Goal: Task Accomplishment & Management: Manage account settings

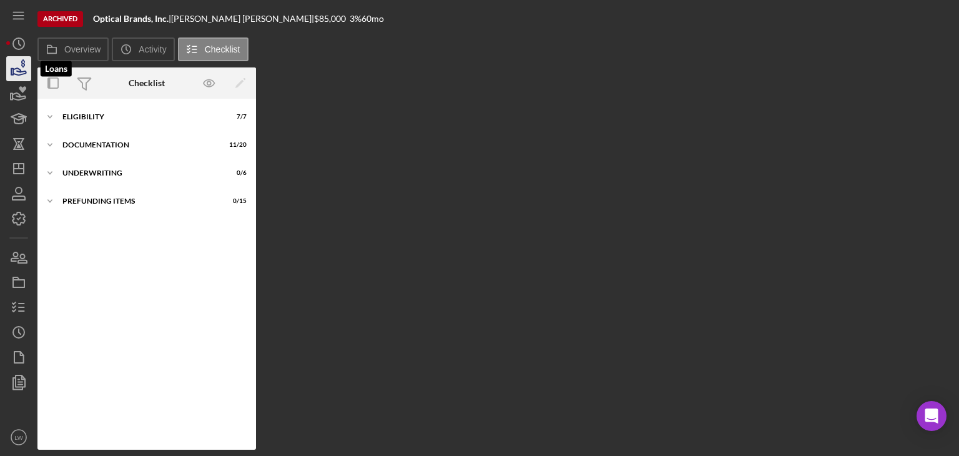
click at [21, 64] on icon "button" at bounding box center [18, 68] width 31 height 31
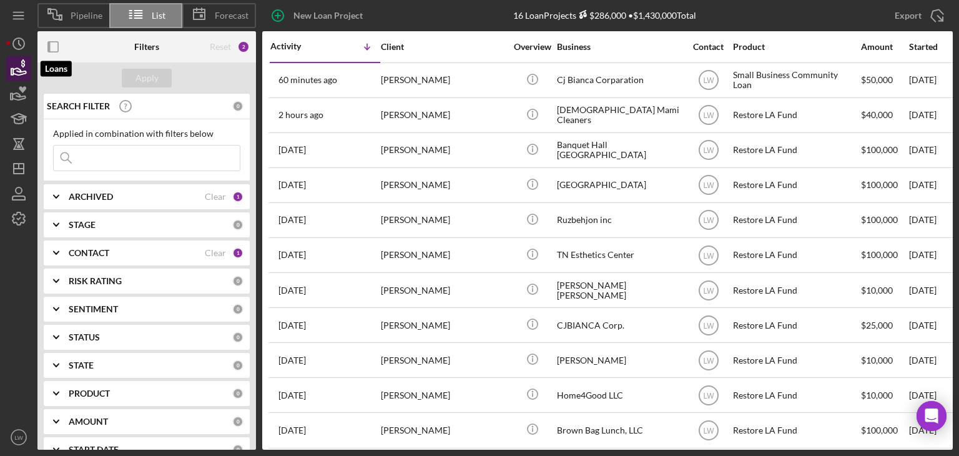
click at [25, 69] on icon "button" at bounding box center [18, 68] width 31 height 31
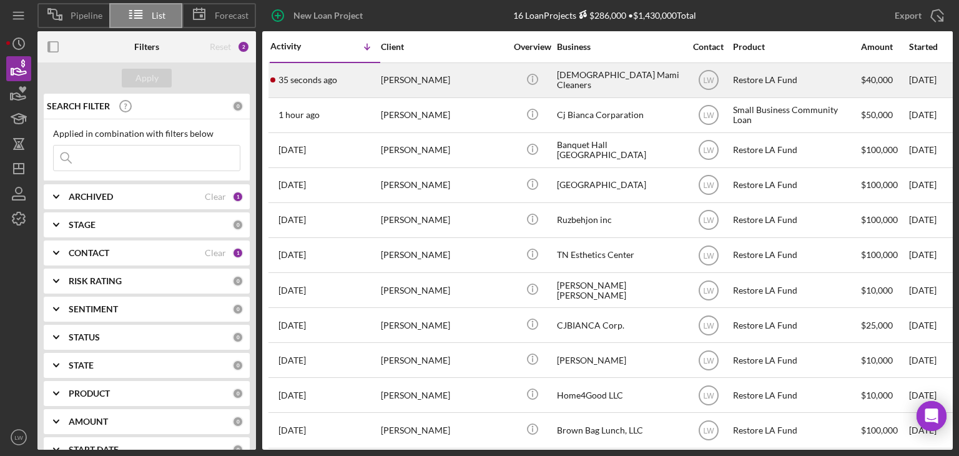
click at [423, 76] on div "[PERSON_NAME]" at bounding box center [443, 80] width 125 height 33
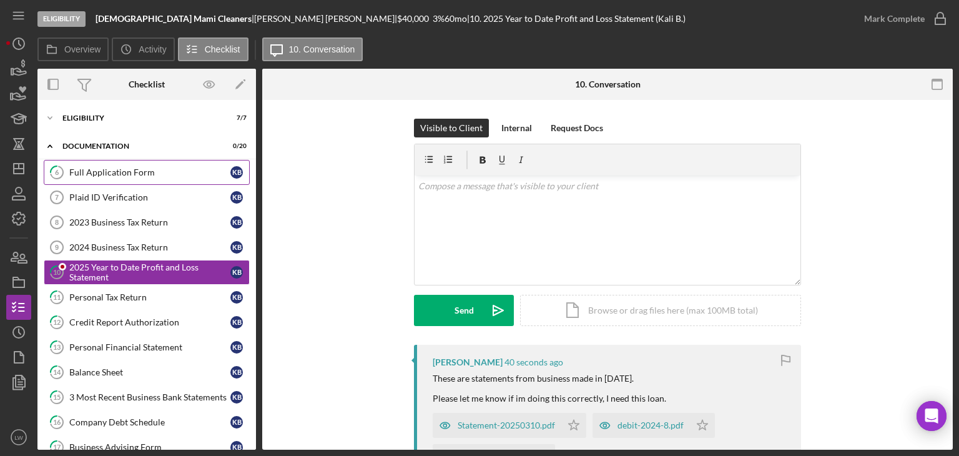
click at [116, 176] on div "Full Application Form" at bounding box center [149, 172] width 161 height 10
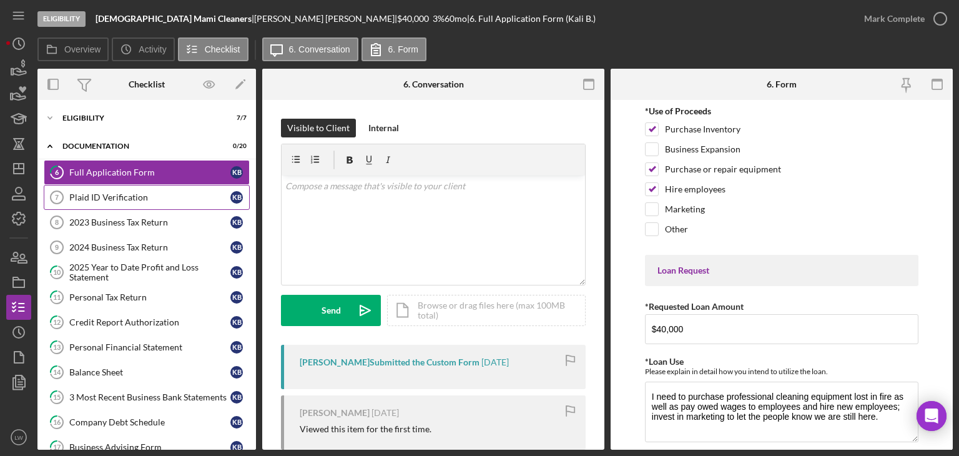
click at [121, 192] on div "Plaid ID Verification" at bounding box center [149, 197] width 161 height 10
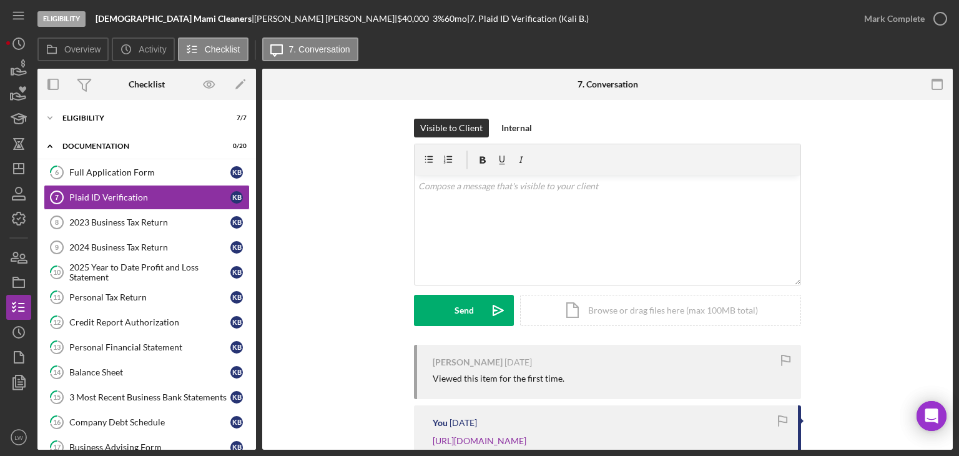
click at [254, 17] on div "[PERSON_NAME] |" at bounding box center [325, 19] width 143 height 10
click at [255, 17] on div "[PERSON_NAME] |" at bounding box center [325, 19] width 143 height 10
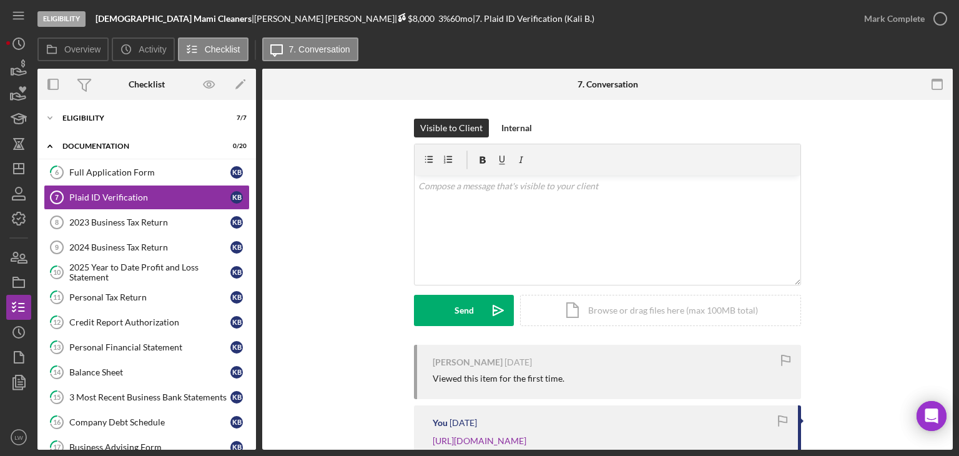
click at [397, 18] on span "$8,000" at bounding box center [415, 18] width 37 height 11
drag, startPoint x: 255, startPoint y: 18, endPoint x: 212, endPoint y: 16, distance: 43.1
click at [254, 16] on div "[PERSON_NAME] |" at bounding box center [325, 19] width 143 height 10
copy div "[PERSON_NAME]"
click at [921, 13] on div "Mark Complete" at bounding box center [894, 18] width 61 height 25
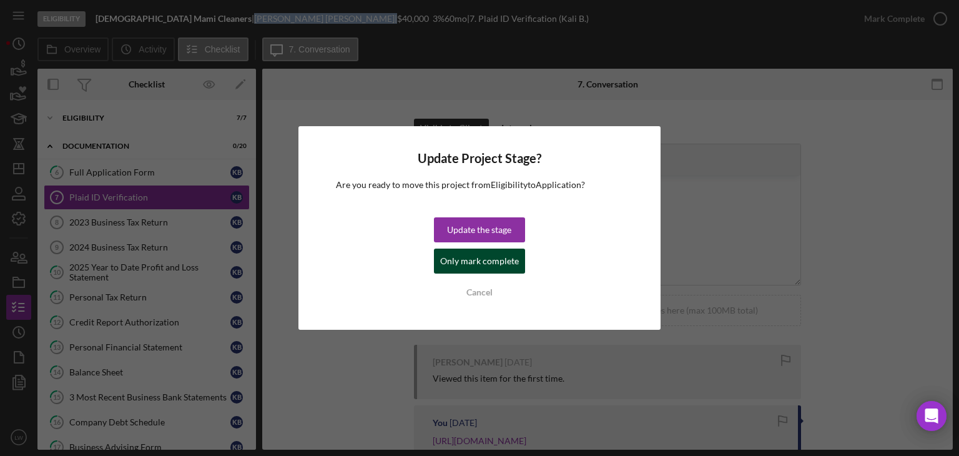
click at [470, 262] on div "Only mark complete" at bounding box center [479, 261] width 79 height 25
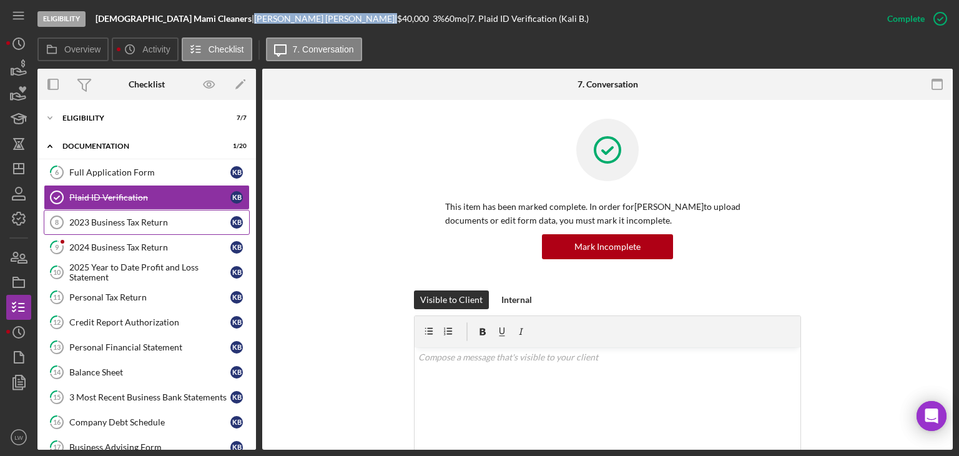
click at [87, 222] on div "2023 Business Tax Return" at bounding box center [149, 222] width 161 height 10
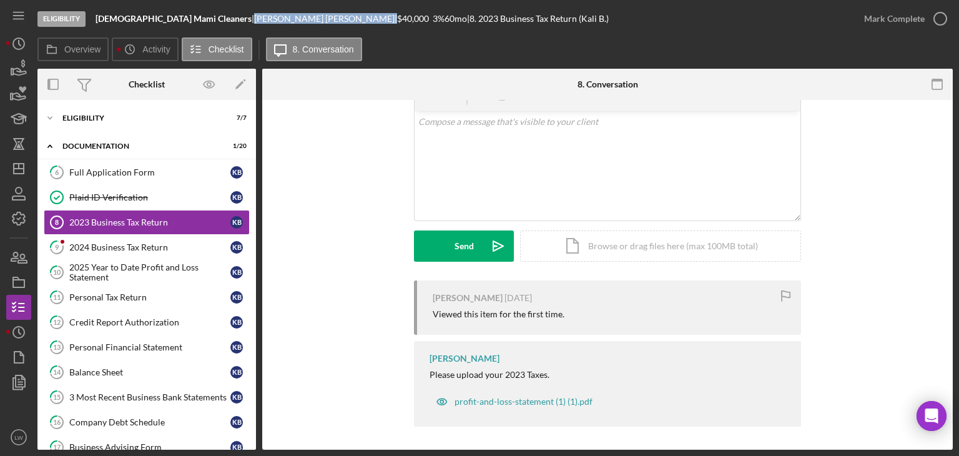
scroll to position [66, 0]
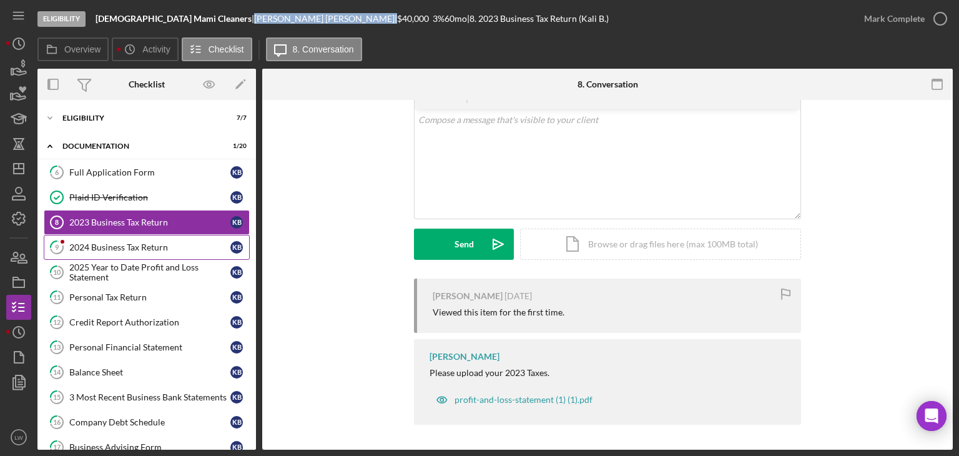
click at [140, 245] on div "2024 Business Tax Return" at bounding box center [149, 247] width 161 height 10
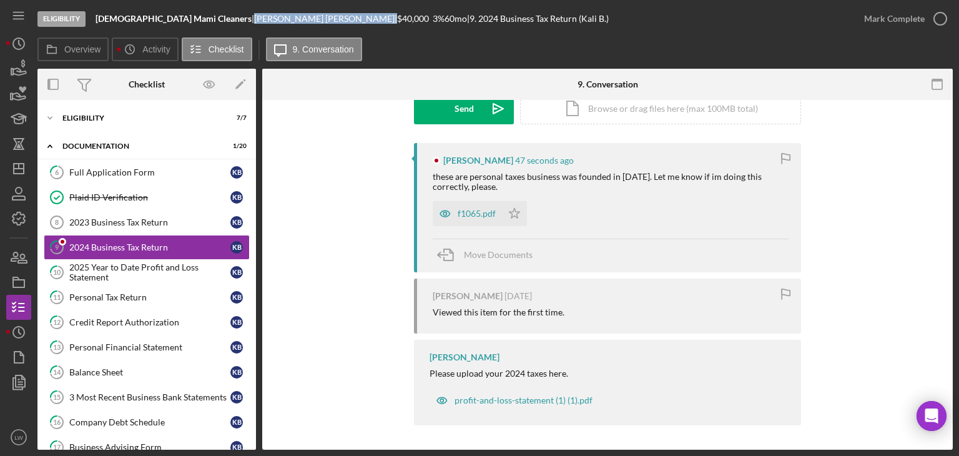
scroll to position [14, 0]
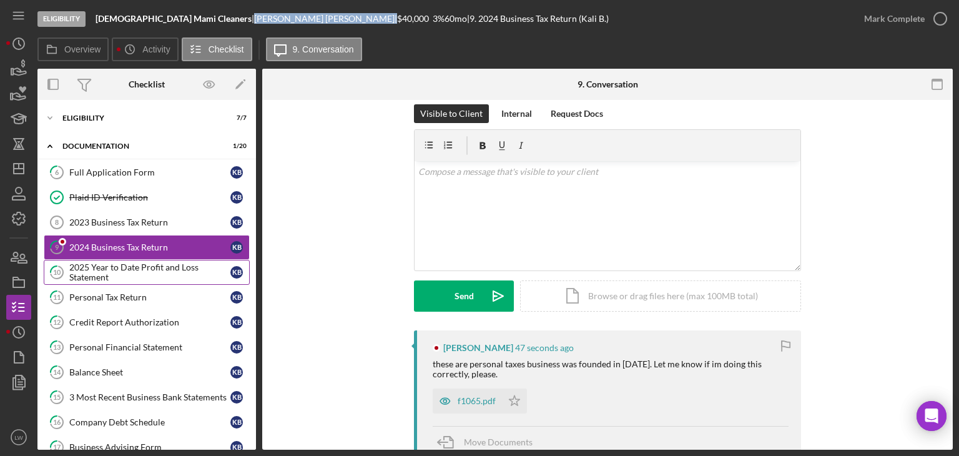
click at [136, 274] on div "2025 Year to Date Profit and Loss Statement" at bounding box center [149, 272] width 161 height 20
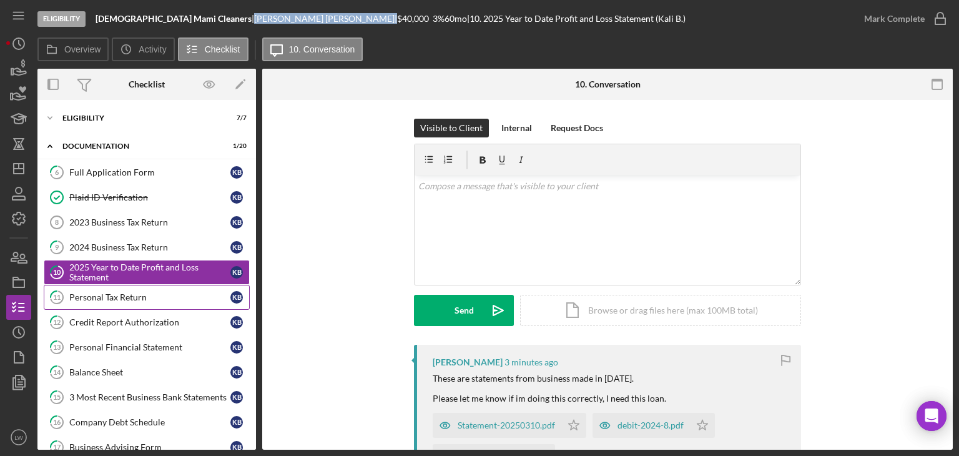
click at [148, 295] on div "Personal Tax Return" at bounding box center [149, 297] width 161 height 10
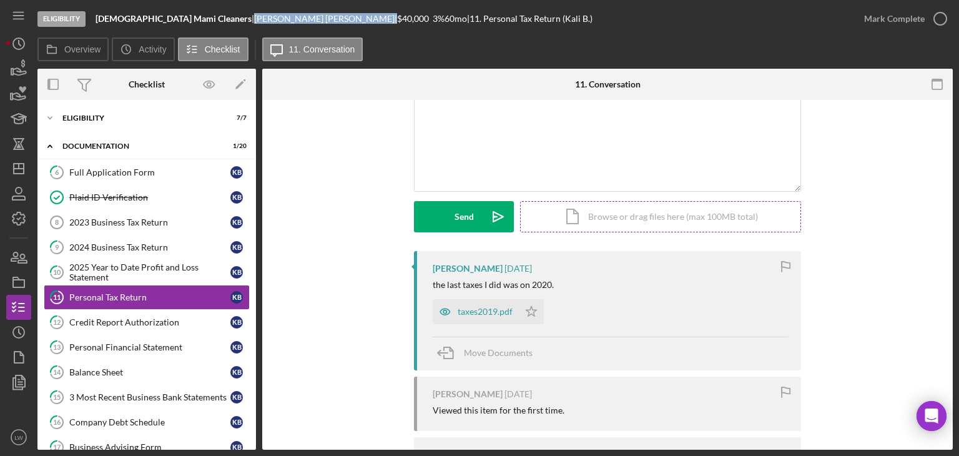
scroll to position [191, 0]
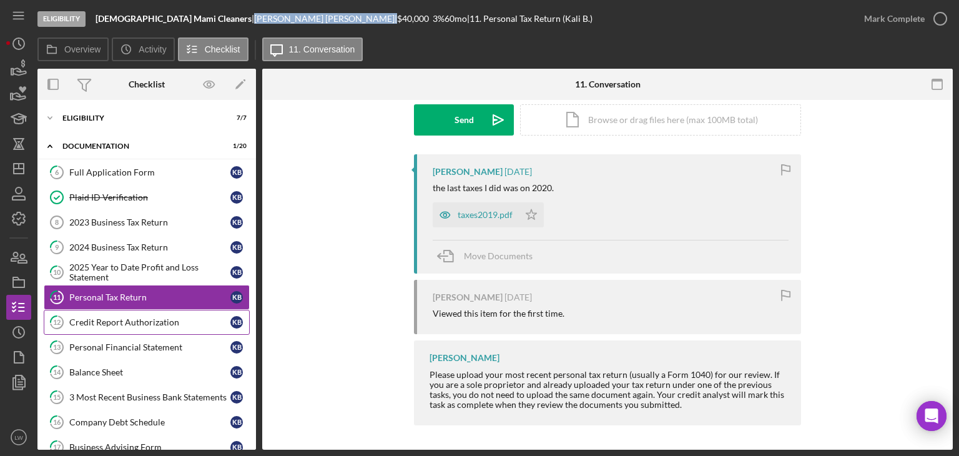
click at [98, 320] on div "Credit Report Authorization" at bounding box center [149, 322] width 161 height 10
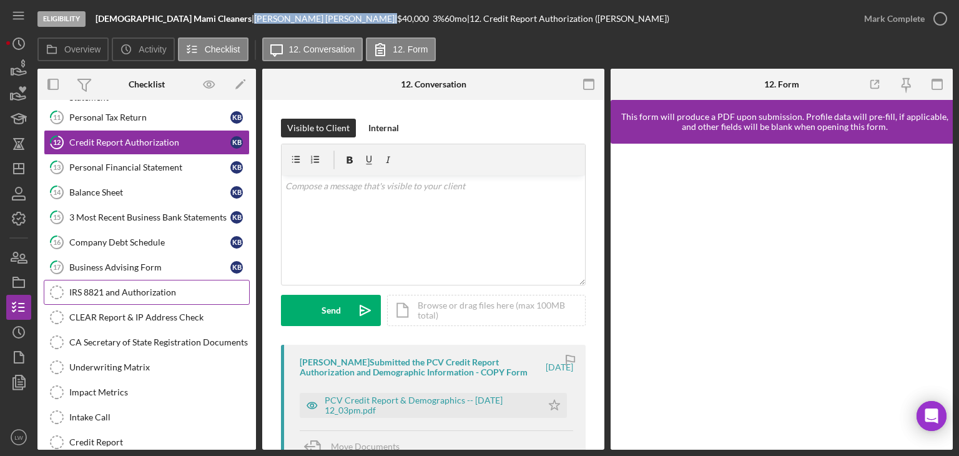
scroll to position [187, 0]
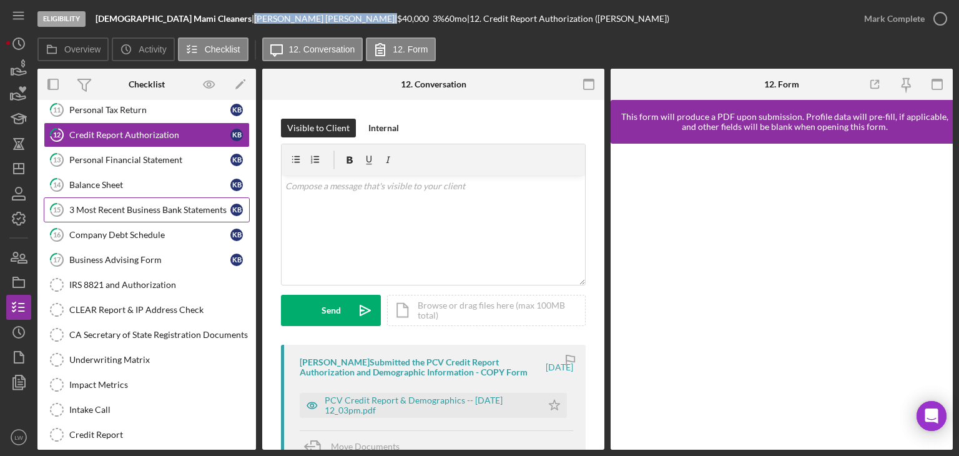
click at [148, 205] on div "3 Most Recent Business Bank Statements" at bounding box center [149, 210] width 161 height 10
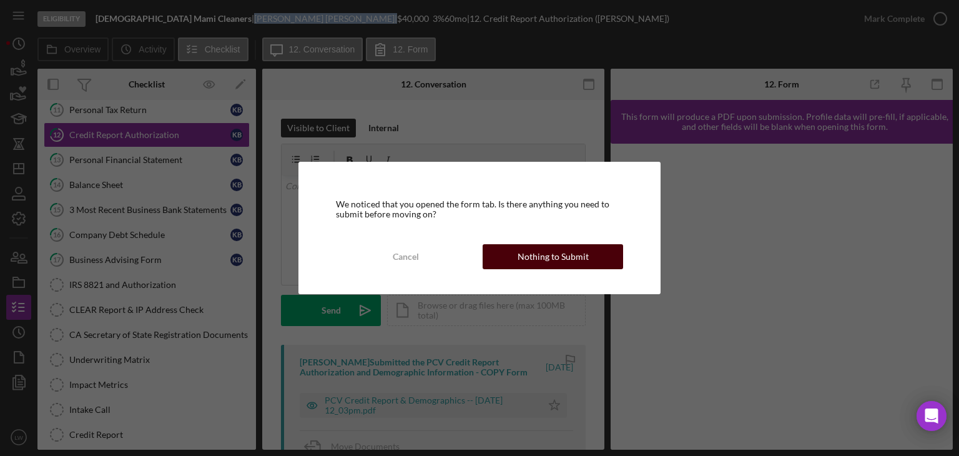
click at [557, 255] on div "Nothing to Submit" at bounding box center [553, 256] width 71 height 25
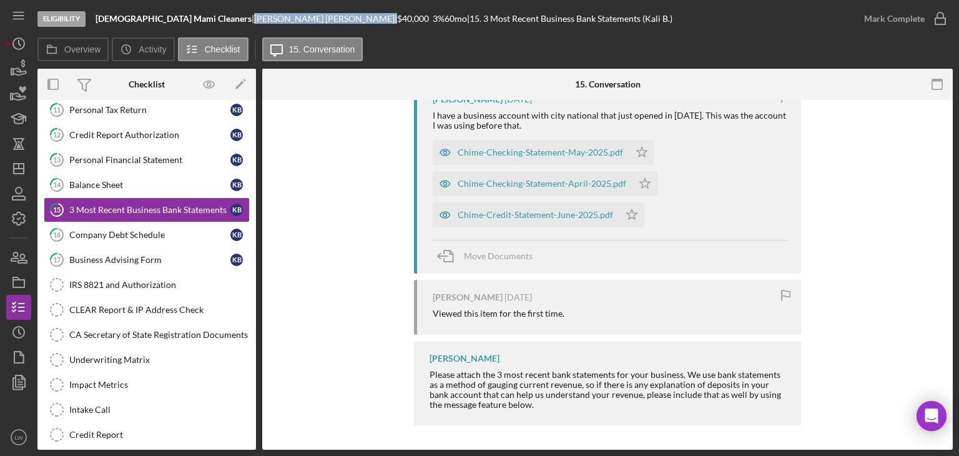
scroll to position [200, 0]
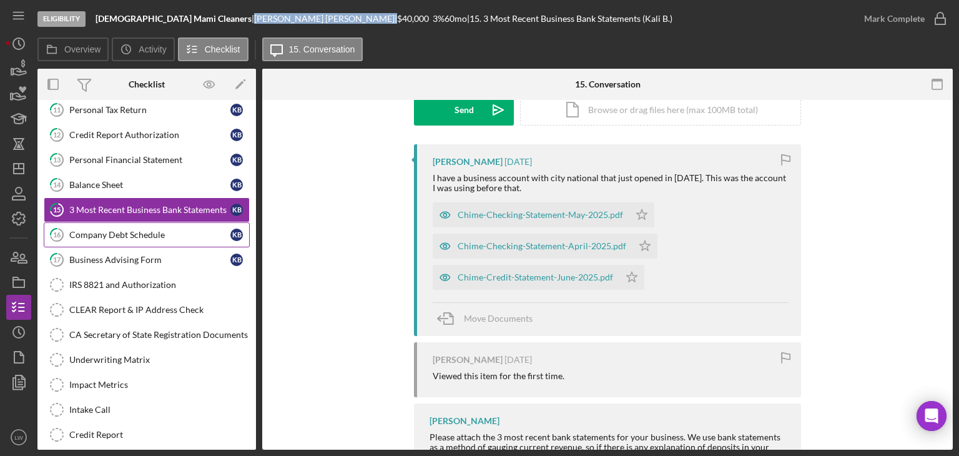
click at [176, 236] on div "Company Debt Schedule" at bounding box center [149, 235] width 161 height 10
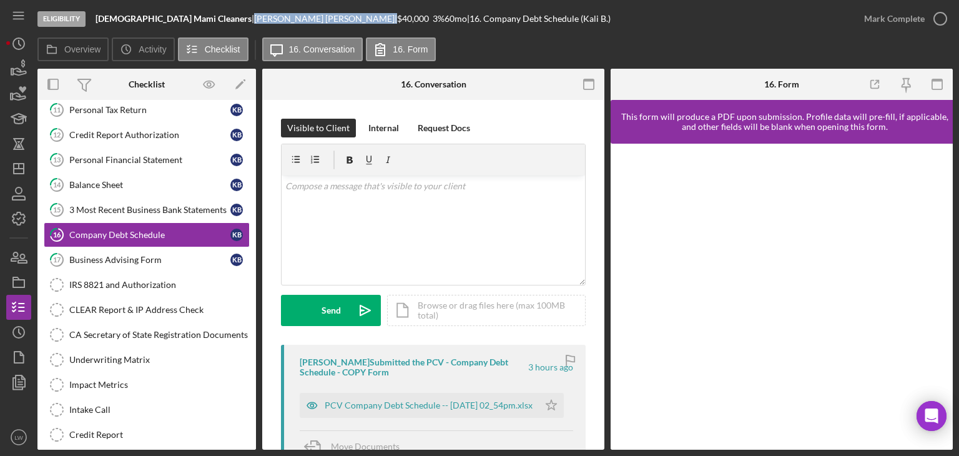
scroll to position [187, 0]
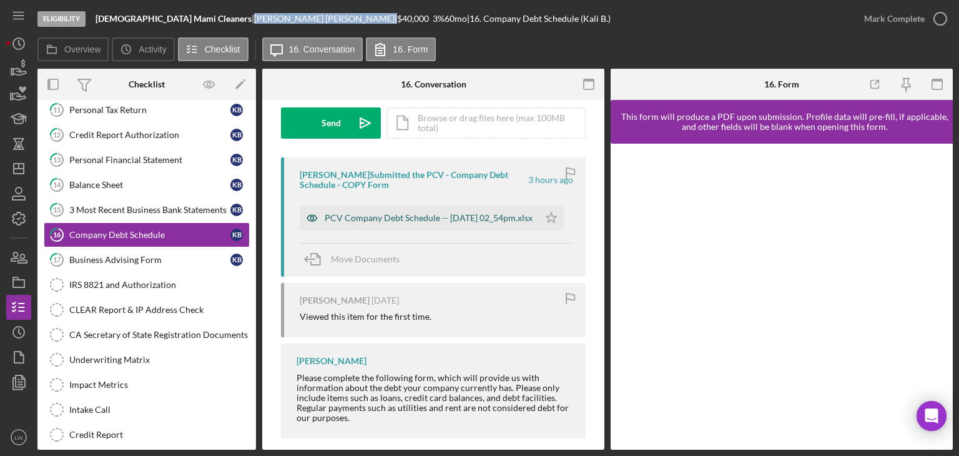
click at [392, 217] on div "PCV Company Debt Schedule -- [DATE] 02_54pm.xlsx" at bounding box center [429, 218] width 208 height 10
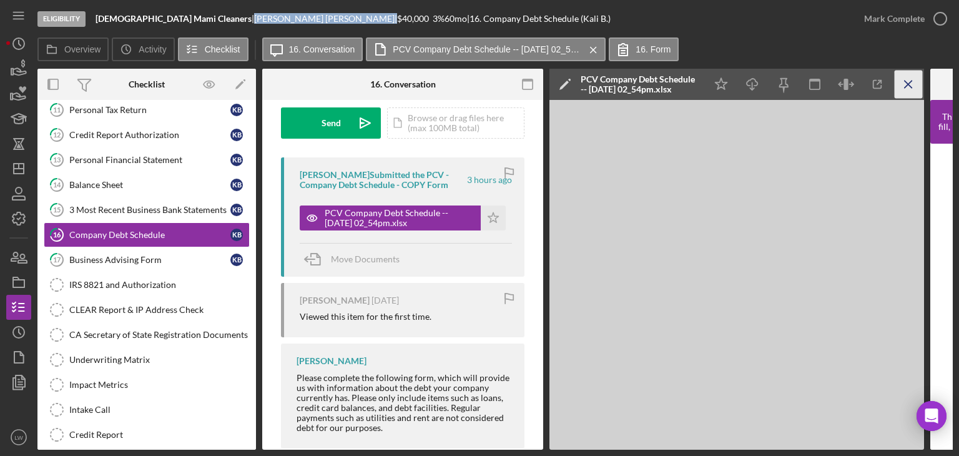
click at [913, 84] on icon "Icon/Menu Close" at bounding box center [909, 85] width 28 height 28
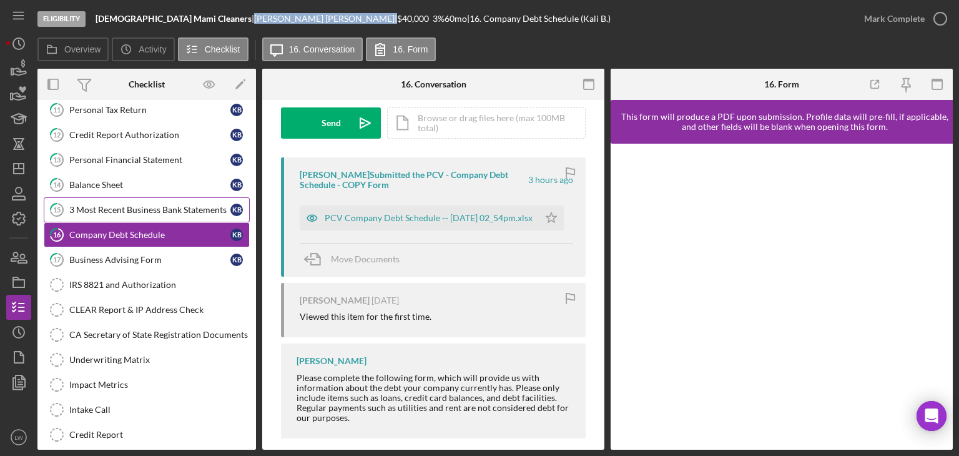
click at [140, 198] on link "15 3 Most Recent Business Bank Statements K B" at bounding box center [147, 209] width 206 height 25
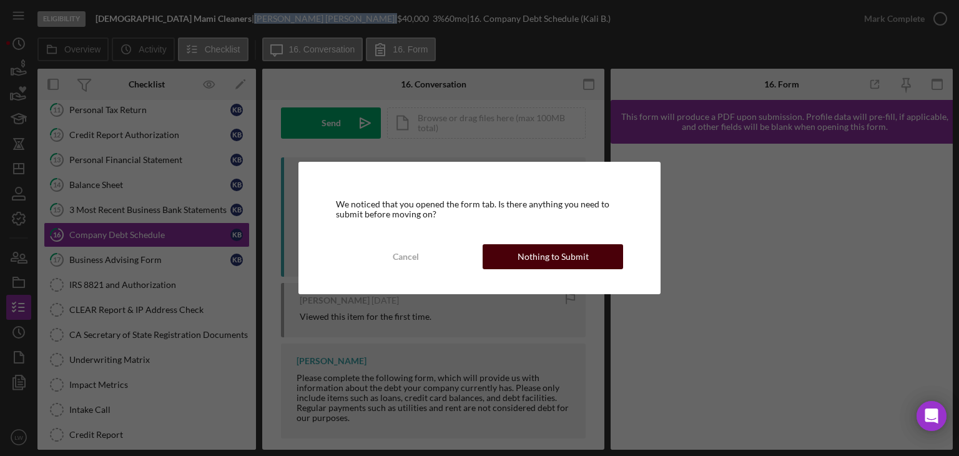
click at [541, 258] on div "Nothing to Submit" at bounding box center [553, 256] width 71 height 25
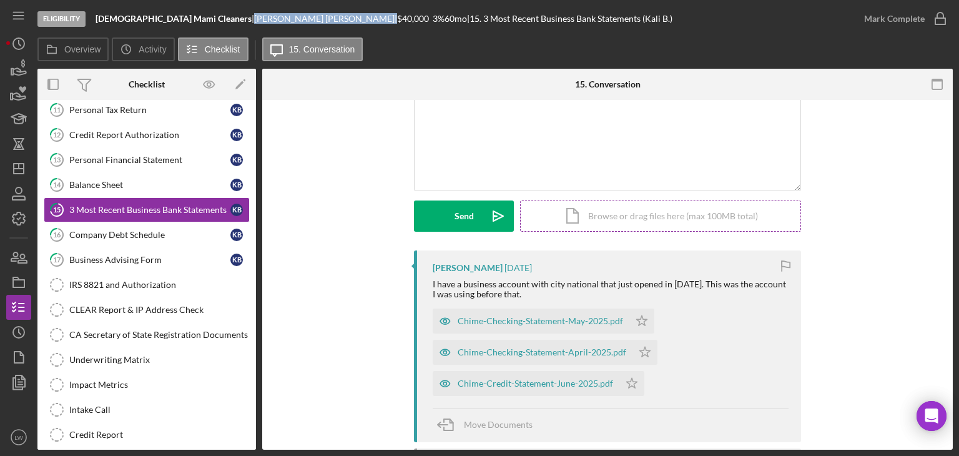
scroll to position [187, 0]
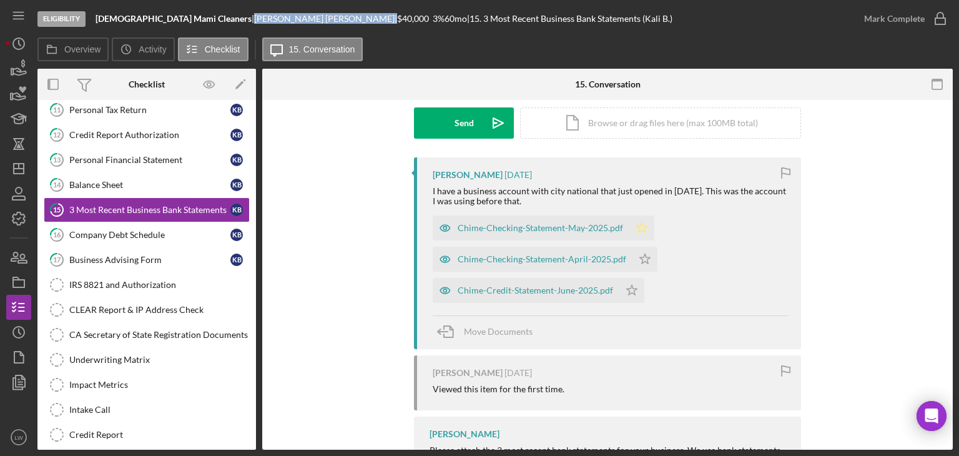
click at [636, 229] on icon "Icon/Star" at bounding box center [642, 227] width 25 height 25
click at [643, 258] on icon "Icon/Star" at bounding box center [645, 259] width 25 height 25
click at [628, 292] on polygon "button" at bounding box center [632, 290] width 11 height 10
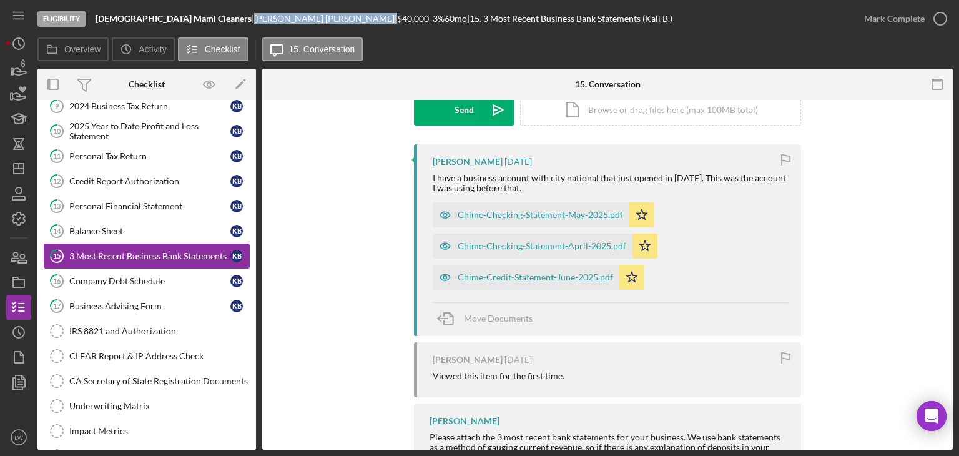
scroll to position [0, 0]
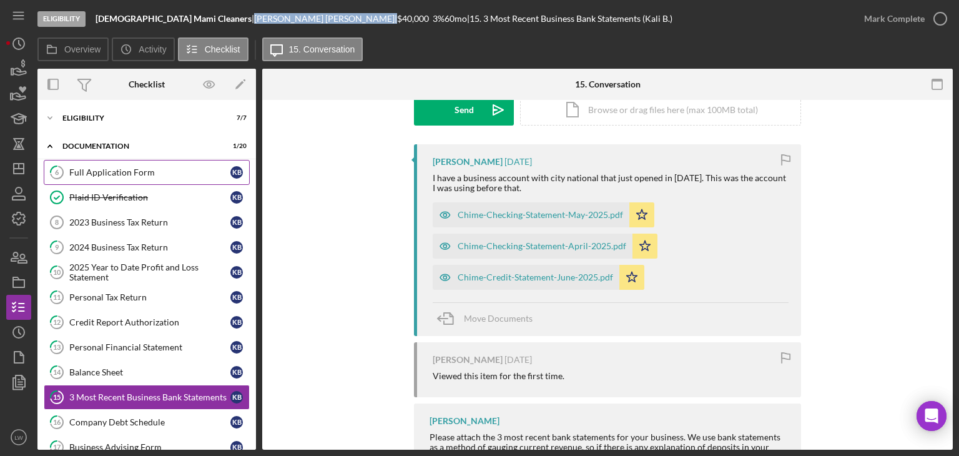
click at [150, 171] on div "Full Application Form" at bounding box center [149, 172] width 161 height 10
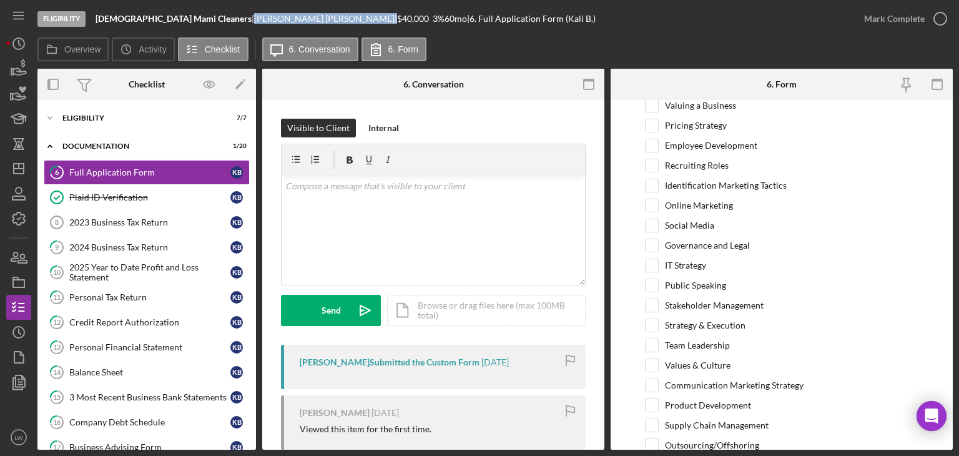
scroll to position [2093, 0]
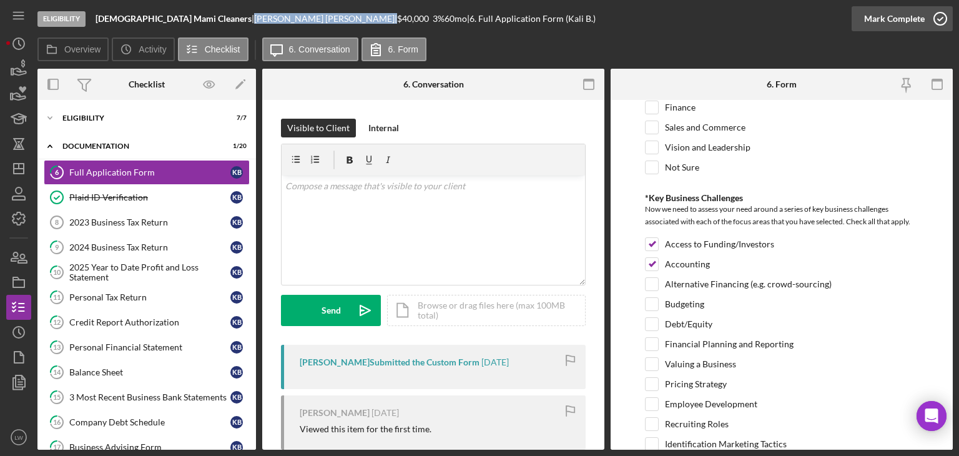
click at [909, 18] on div "Mark Complete" at bounding box center [894, 18] width 61 height 25
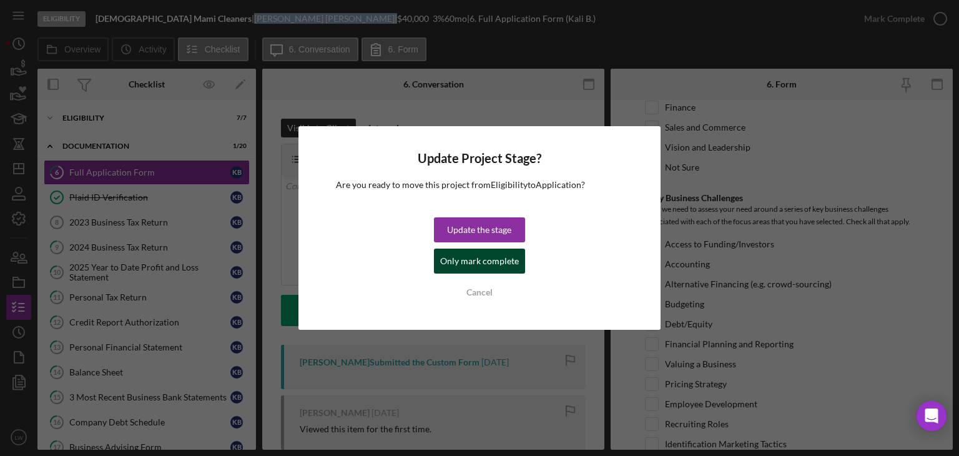
click at [477, 261] on div "Only mark complete" at bounding box center [479, 261] width 79 height 25
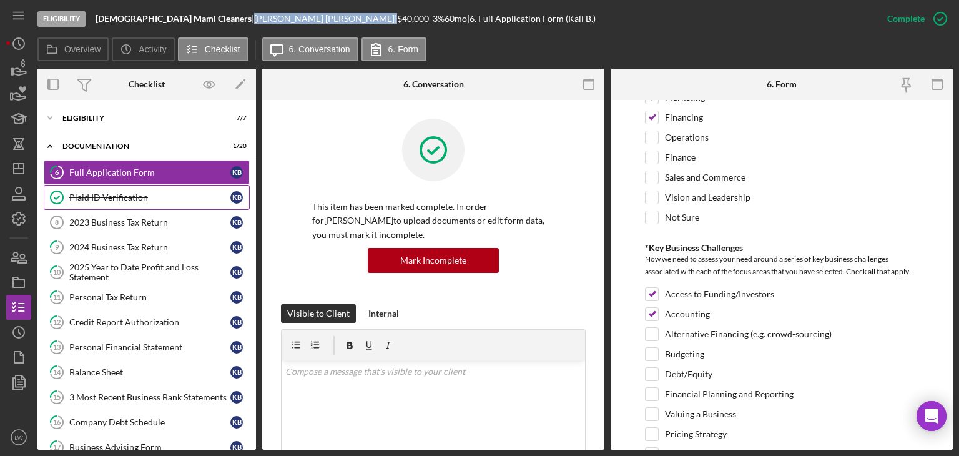
scroll to position [2143, 0]
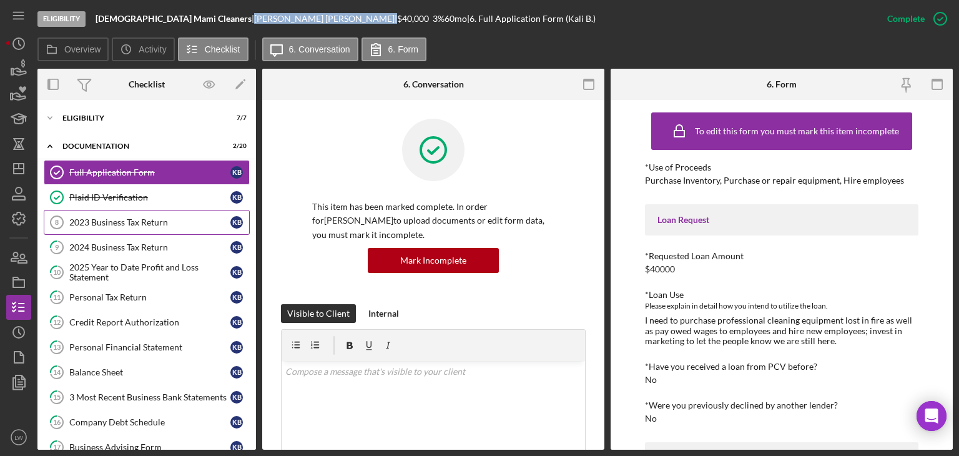
click at [133, 222] on div "2023 Business Tax Return" at bounding box center [149, 222] width 161 height 10
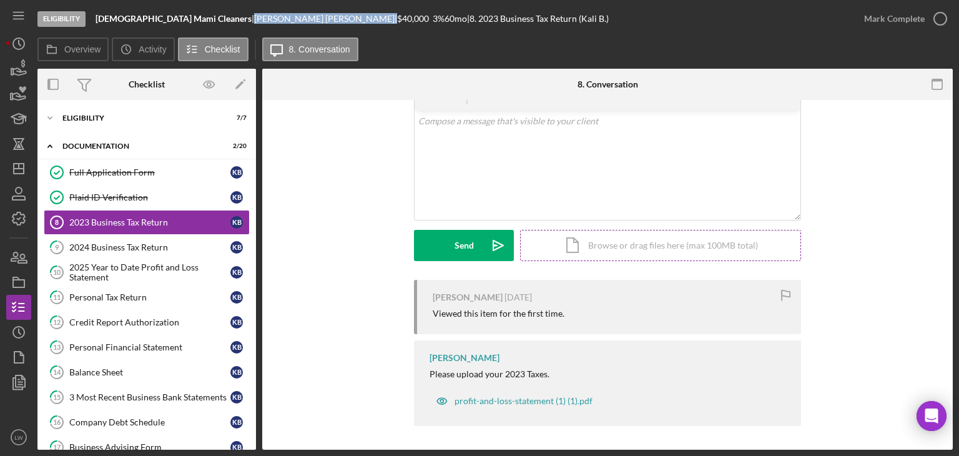
scroll to position [66, 0]
click at [525, 400] on div "profit-and-loss-statement (1) (1).pdf" at bounding box center [524, 400] width 138 height 10
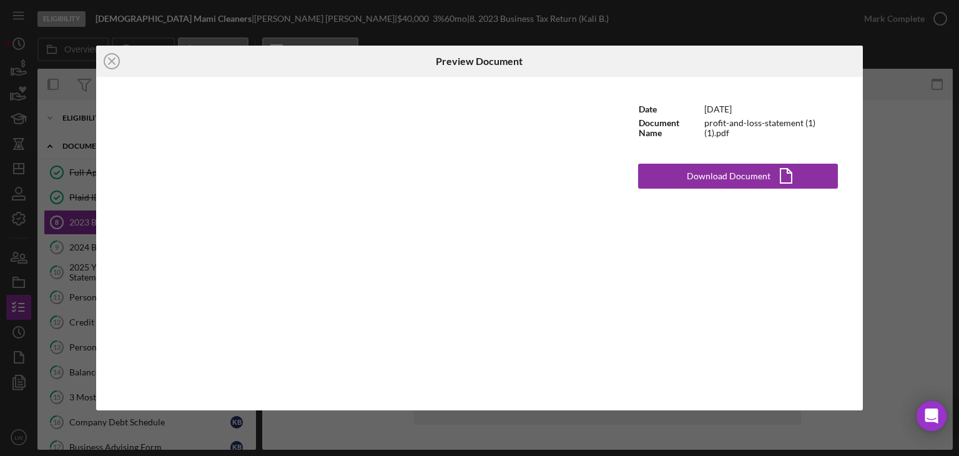
click at [879, 215] on div "Icon/Close Preview Document Date [DATE] Document Name profit-and-loss-statement…" at bounding box center [479, 228] width 959 height 456
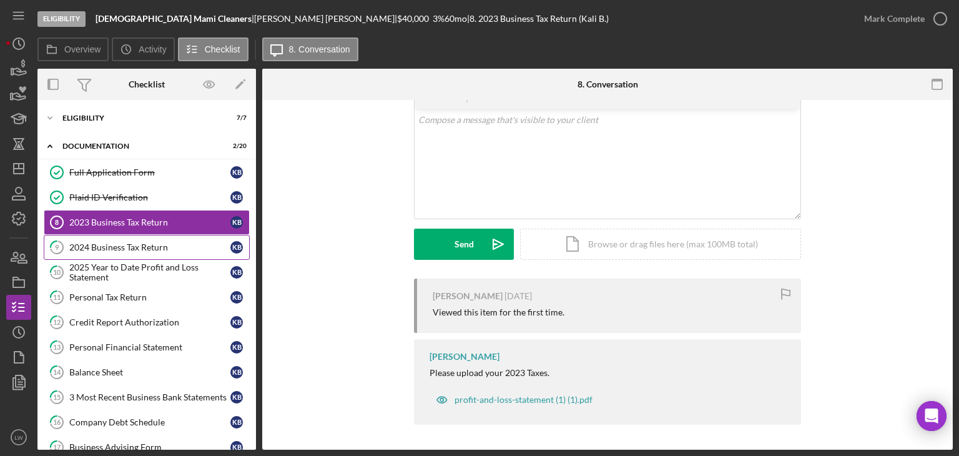
click at [167, 251] on link "9 2024 Business Tax Return K B" at bounding box center [147, 247] width 206 height 25
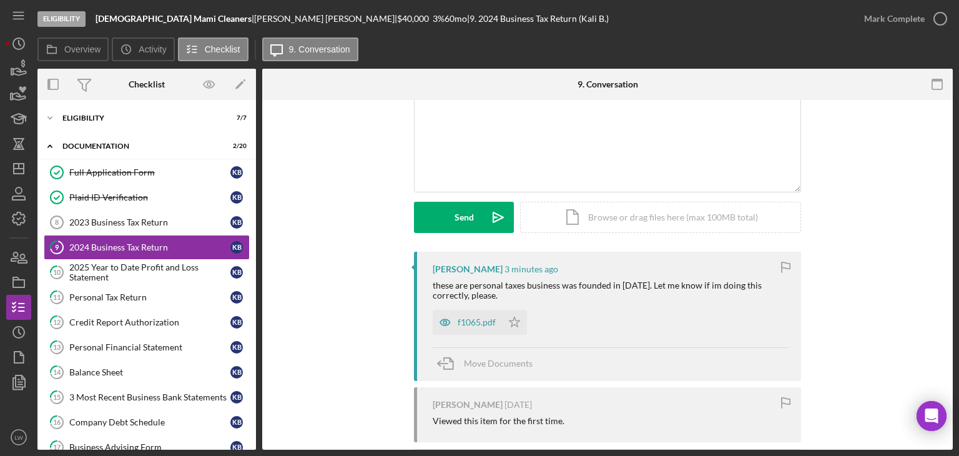
scroll to position [202, 0]
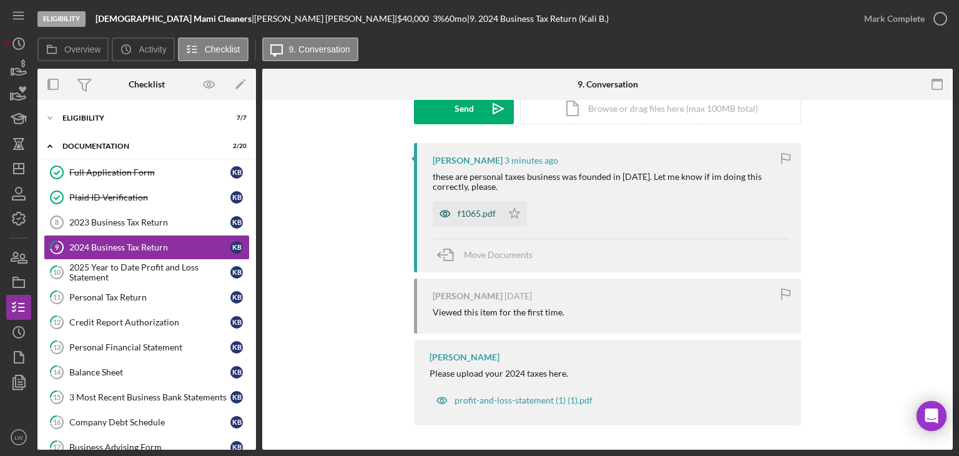
click at [477, 207] on div "f1065.pdf" at bounding box center [467, 213] width 69 height 25
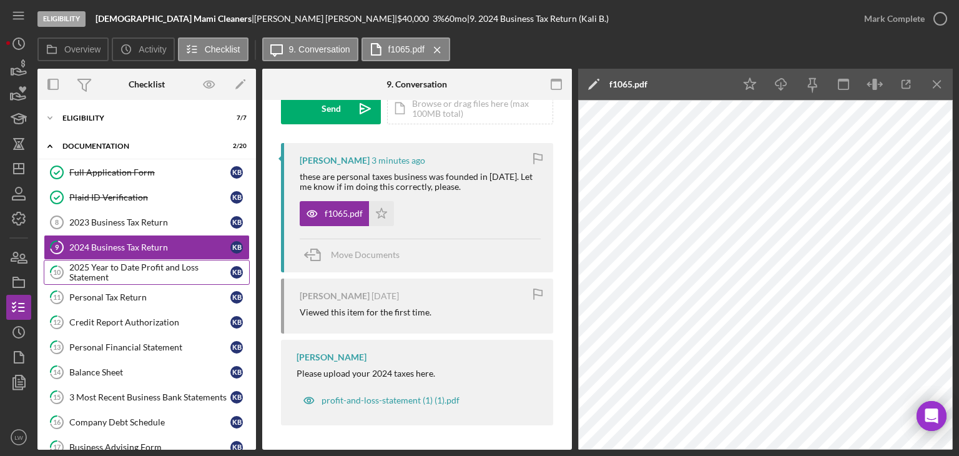
click at [162, 269] on div "2025 Year to Date Profit and Loss Statement" at bounding box center [149, 272] width 161 height 20
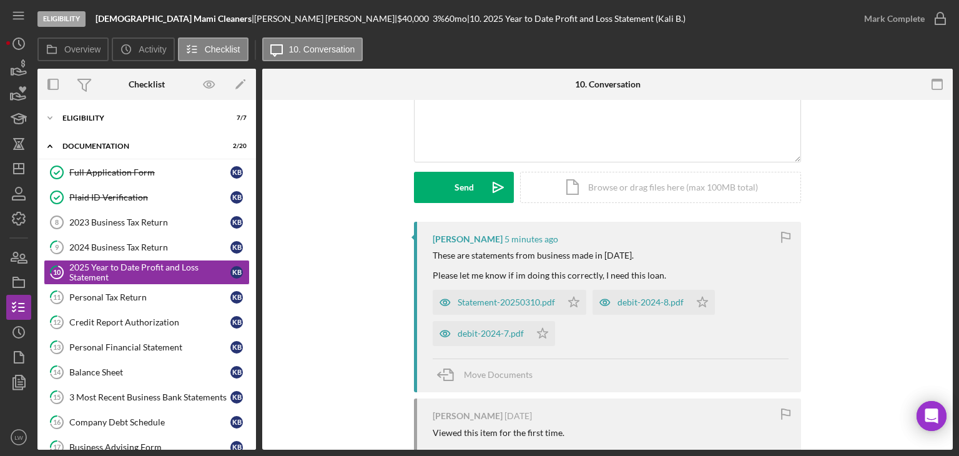
scroll to position [125, 0]
click at [532, 300] on div "Statement-20250310.pdf" at bounding box center [506, 300] width 97 height 10
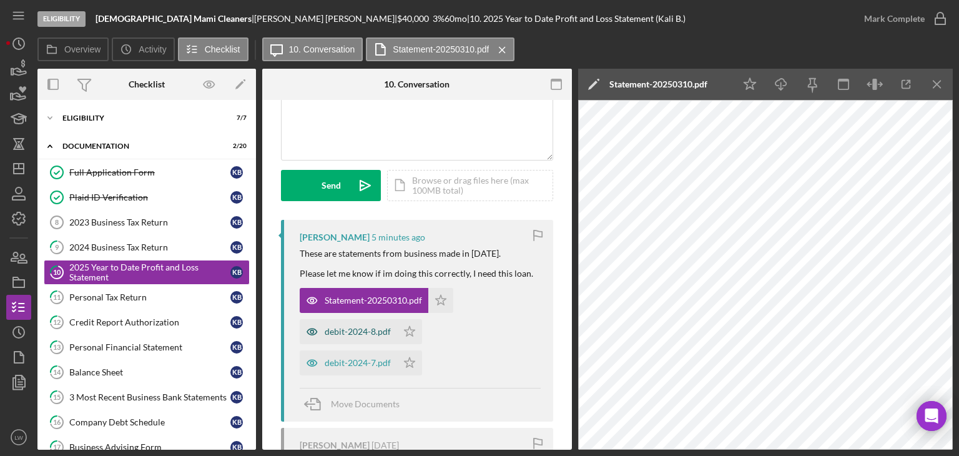
click at [374, 332] on div "debit-2024-8.pdf" at bounding box center [358, 332] width 66 height 10
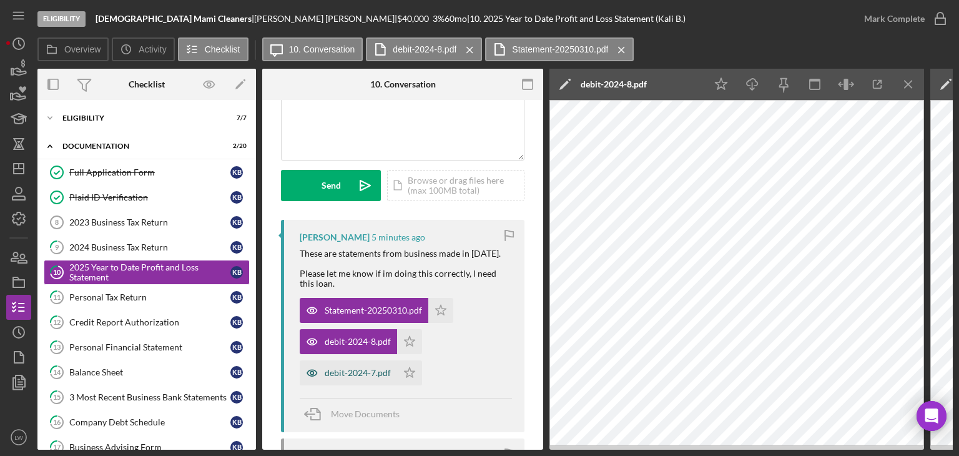
click at [342, 370] on div "debit-2024-7.pdf" at bounding box center [358, 373] width 66 height 10
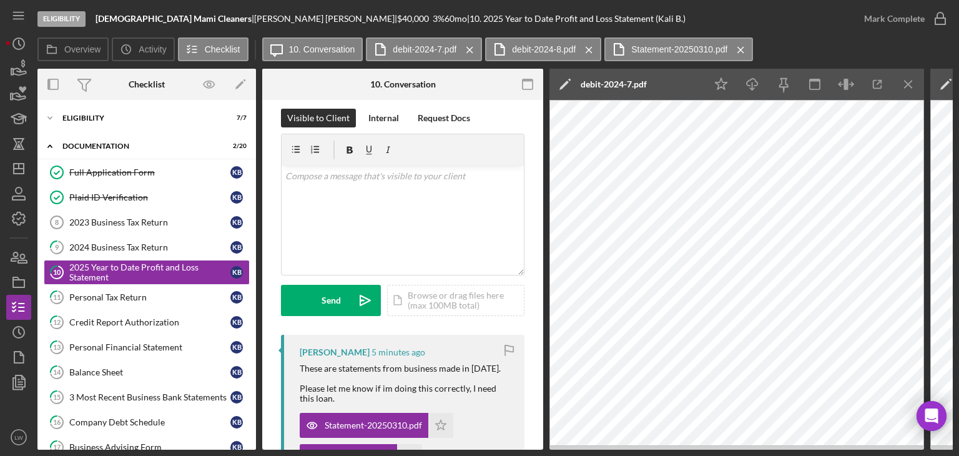
scroll to position [5, 0]
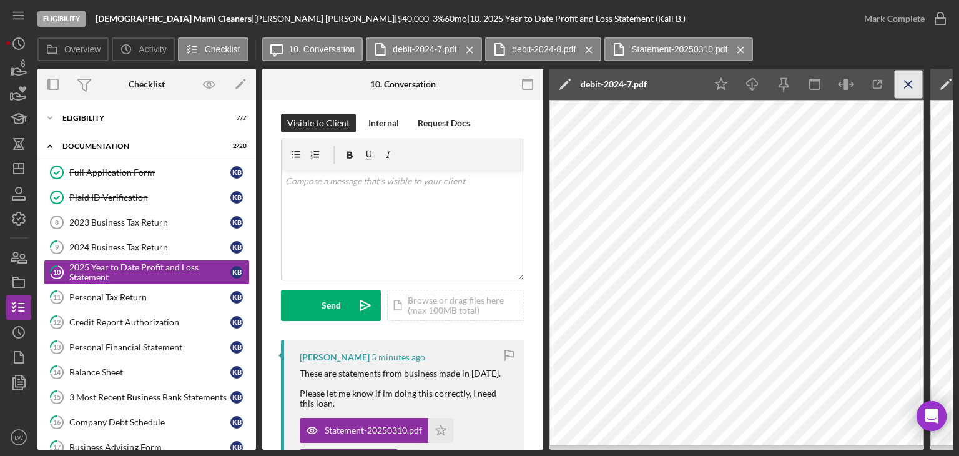
click at [907, 83] on line "button" at bounding box center [908, 84] width 7 height 7
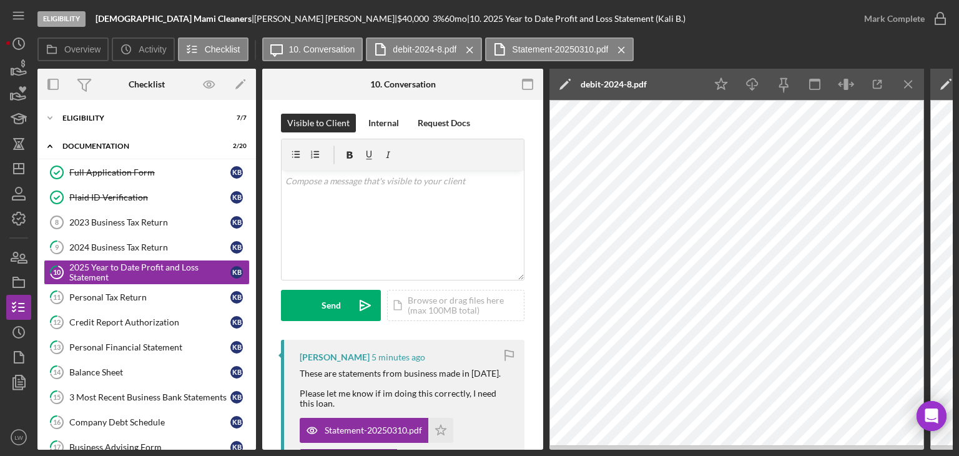
click at [907, 88] on icon "Icon/Menu Close" at bounding box center [909, 85] width 28 height 28
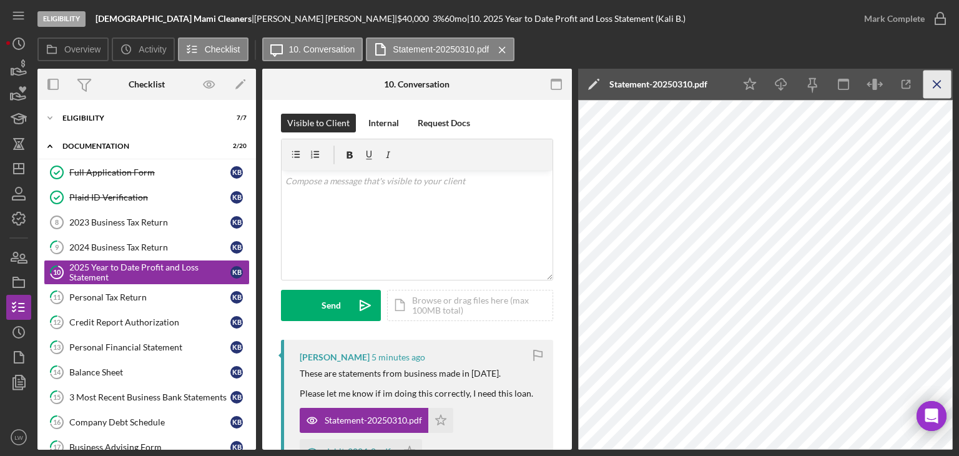
click at [936, 82] on icon "Icon/Menu Close" at bounding box center [938, 85] width 28 height 28
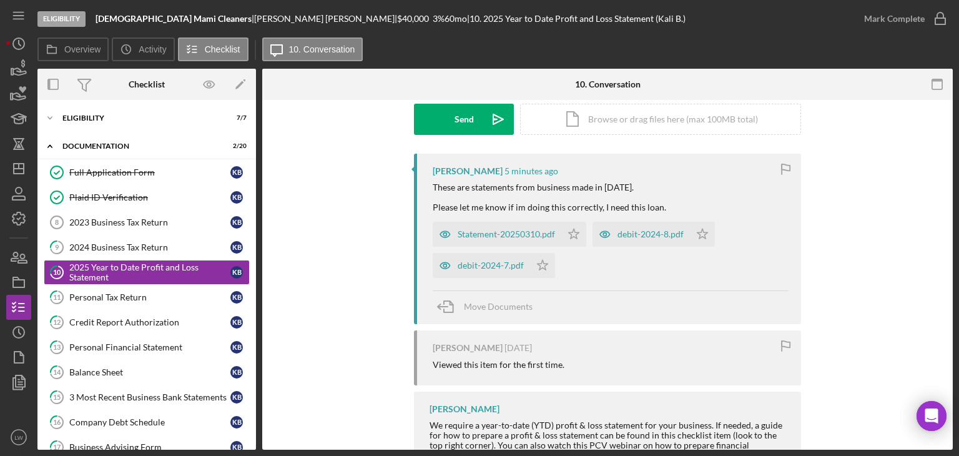
scroll to position [192, 0]
click at [132, 302] on link "11 Personal Tax Return K B" at bounding box center [147, 297] width 206 height 25
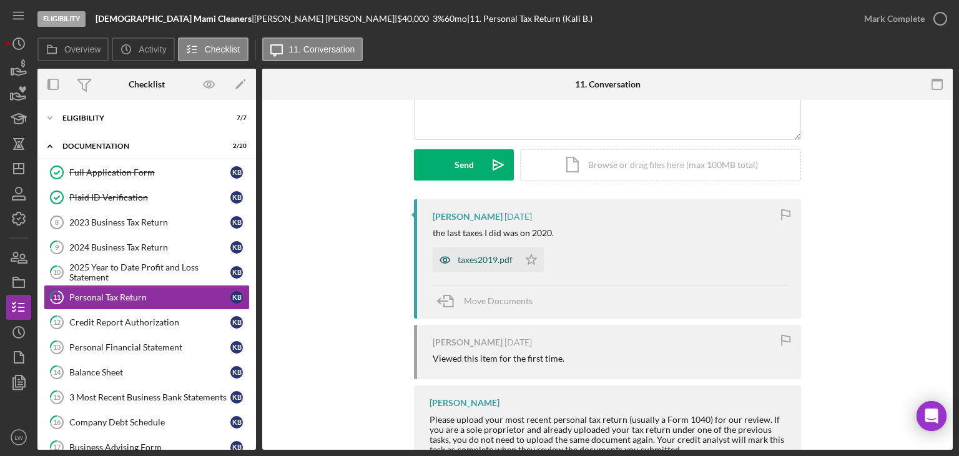
scroll to position [128, 0]
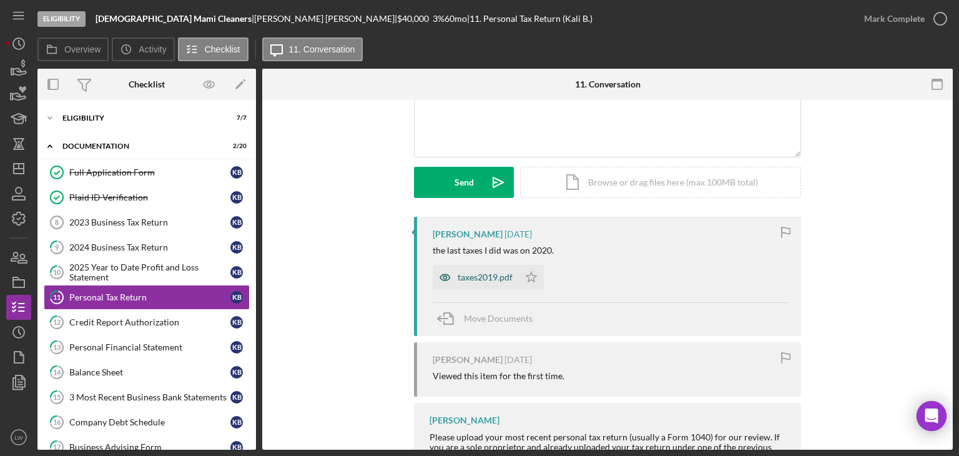
click at [478, 277] on div "taxes2019.pdf" at bounding box center [485, 277] width 55 height 10
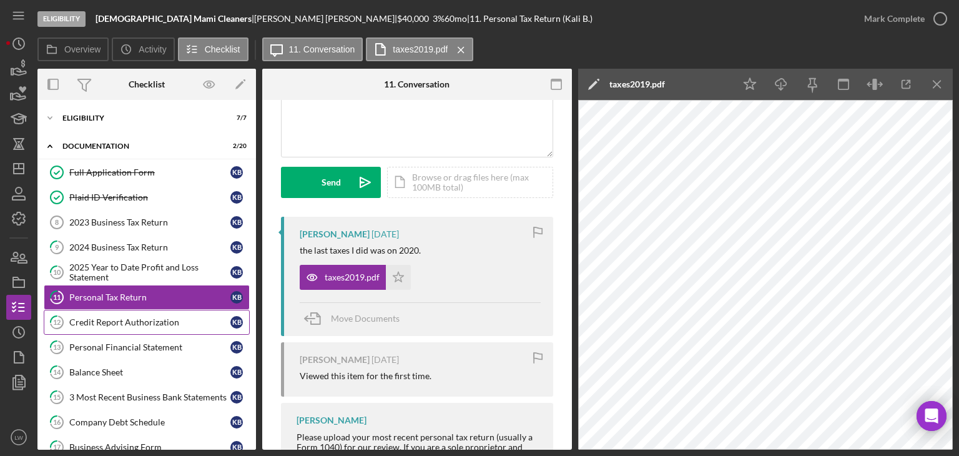
click at [162, 318] on div "Credit Report Authorization" at bounding box center [149, 322] width 161 height 10
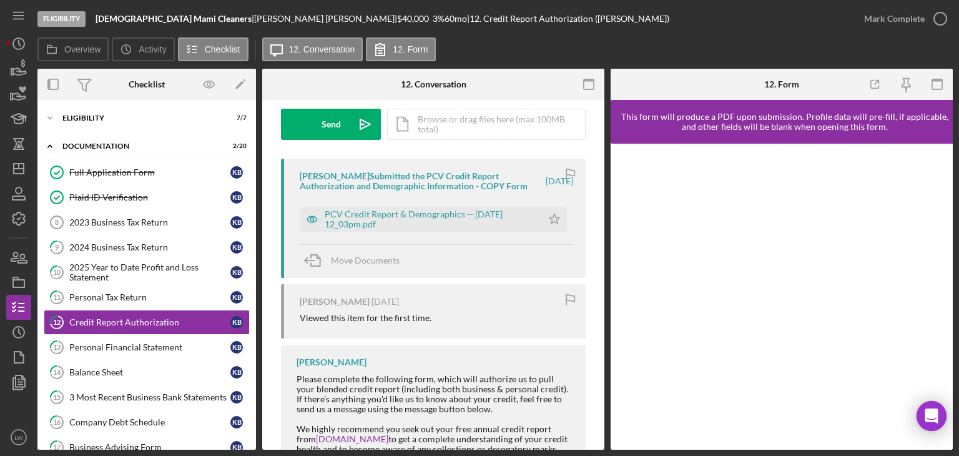
scroll to position [187, 0]
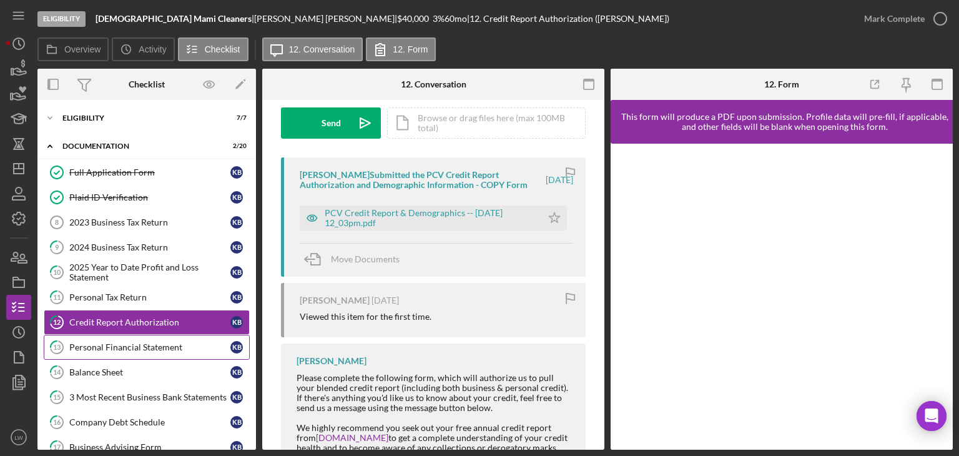
click at [124, 335] on link "13 Personal Financial Statement K B" at bounding box center [147, 347] width 206 height 25
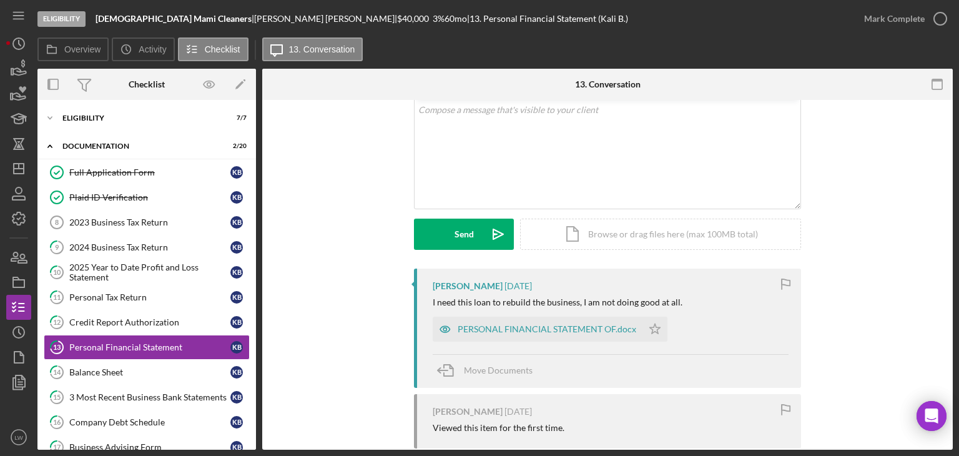
scroll to position [202, 0]
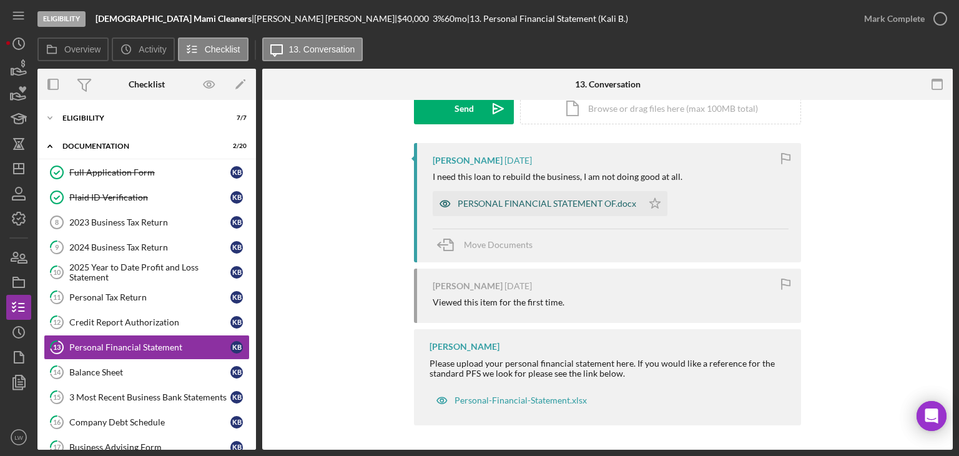
click at [542, 209] on div "PERSONAL FINANCIAL STATEMENT OF.docx" at bounding box center [538, 203] width 210 height 25
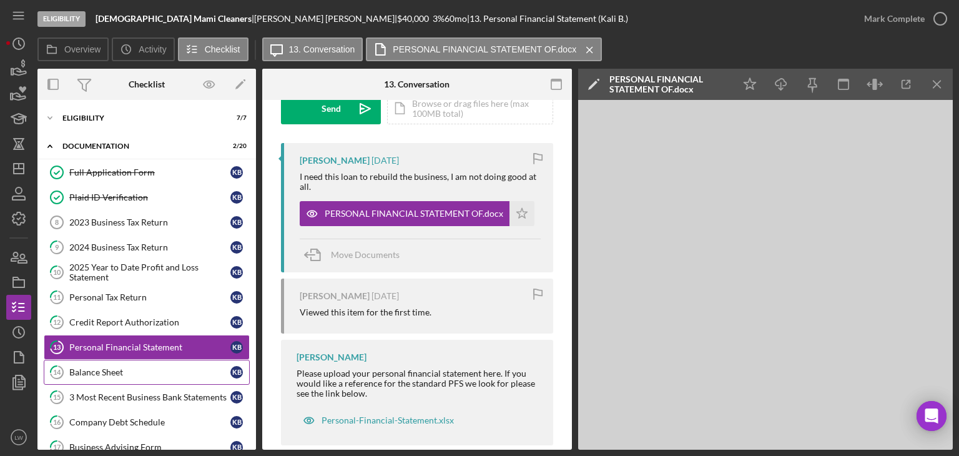
click at [130, 368] on div "Balance Sheet" at bounding box center [149, 372] width 161 height 10
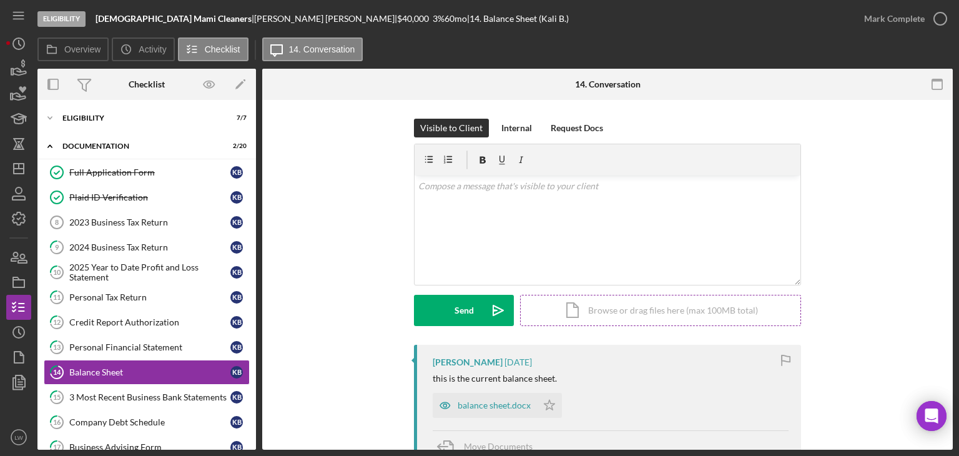
scroll to position [169, 0]
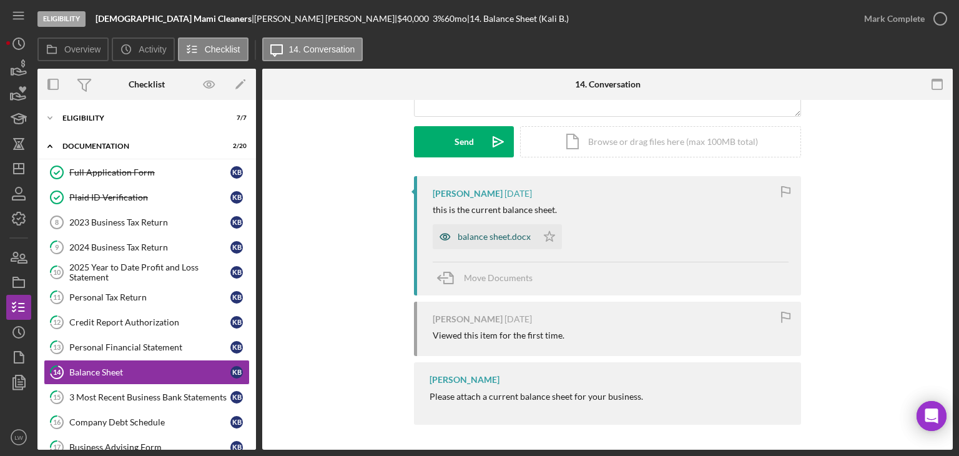
click at [482, 232] on div "balance sheet.docx" at bounding box center [494, 237] width 73 height 10
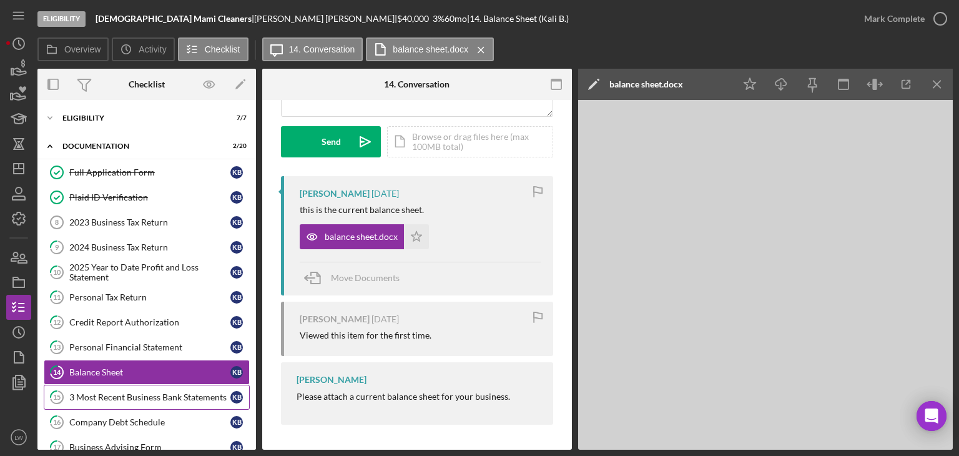
click at [165, 392] on div "3 Most Recent Business Bank Statements" at bounding box center [149, 397] width 161 height 10
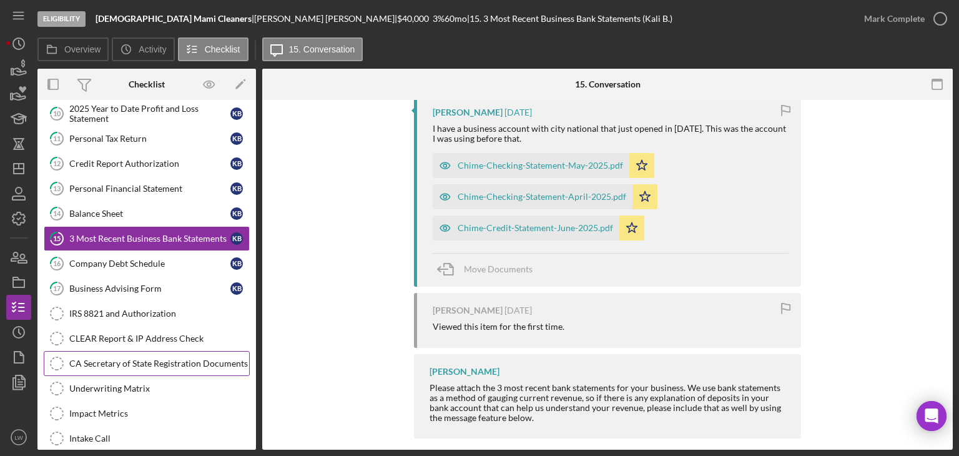
scroll to position [187, 0]
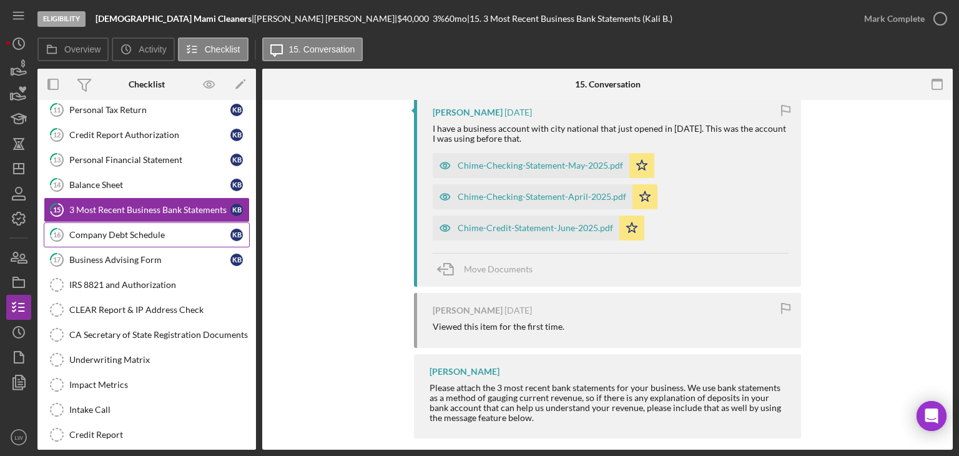
click at [154, 234] on div "Company Debt Schedule" at bounding box center [149, 235] width 161 height 10
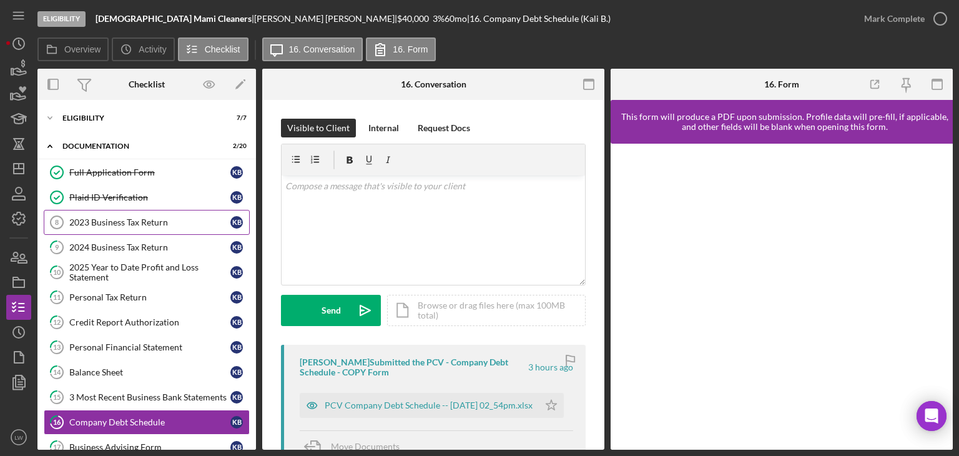
click at [145, 213] on link "2023 Business Tax Return 8 2023 Business Tax Return K B" at bounding box center [147, 222] width 206 height 25
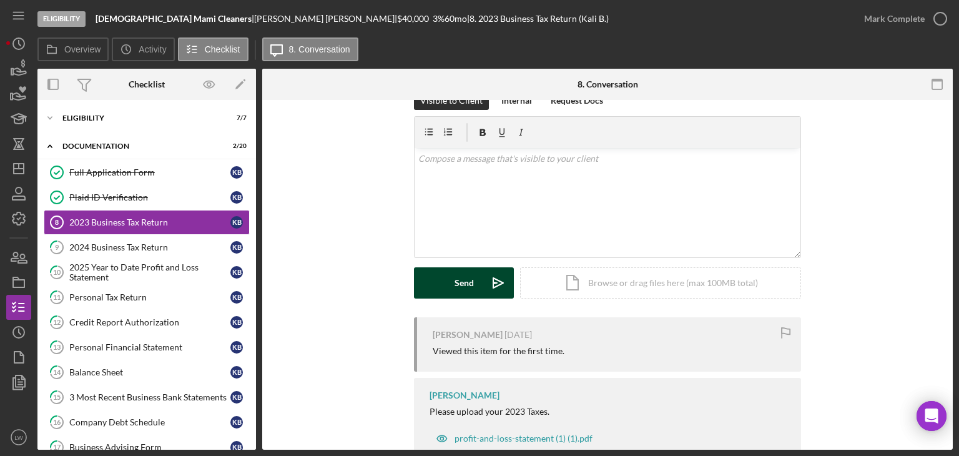
scroll to position [66, 0]
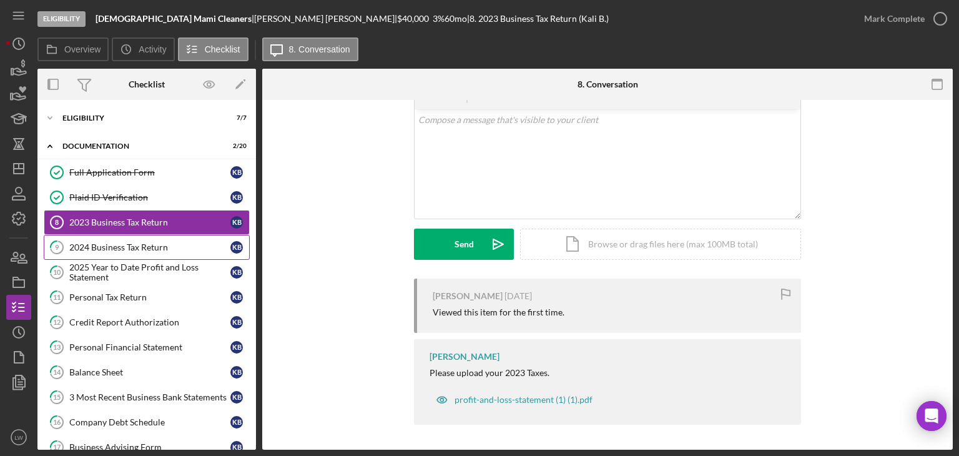
click at [154, 244] on div "2024 Business Tax Return" at bounding box center [149, 247] width 161 height 10
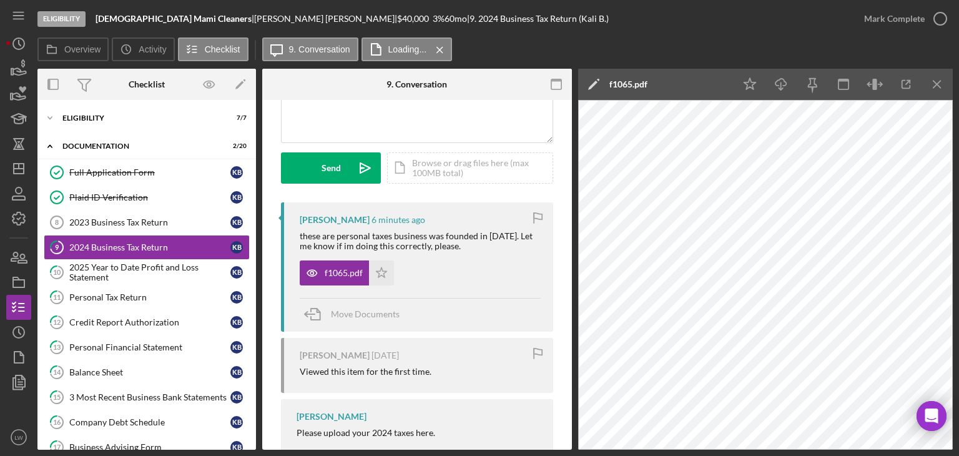
scroll to position [187, 0]
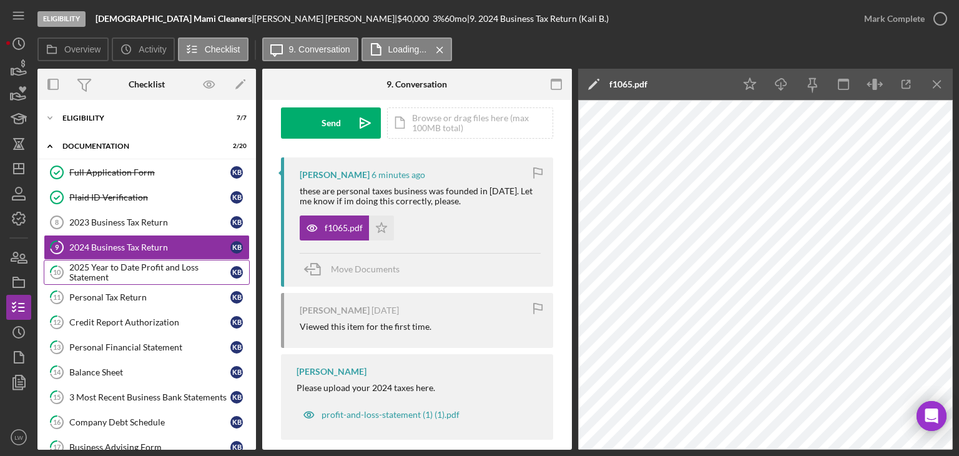
click at [104, 277] on div "2025 Year to Date Profit and Loss Statement" at bounding box center [149, 272] width 161 height 20
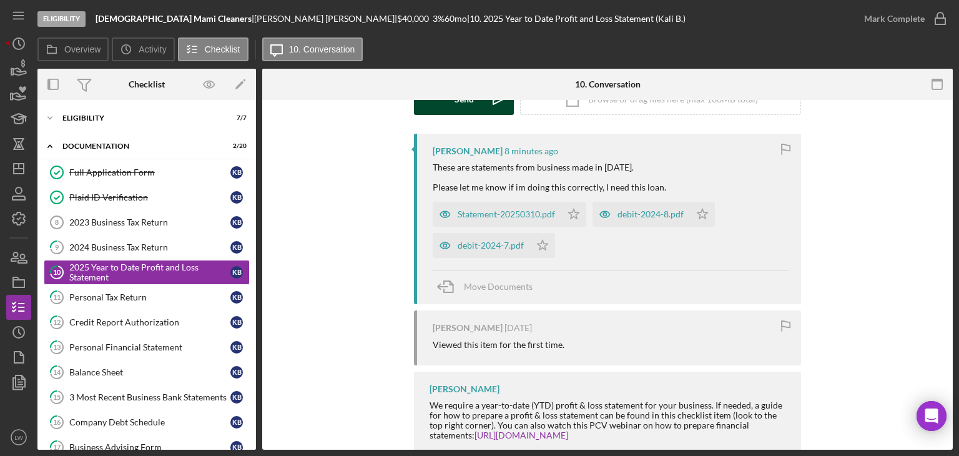
scroll to position [242, 0]
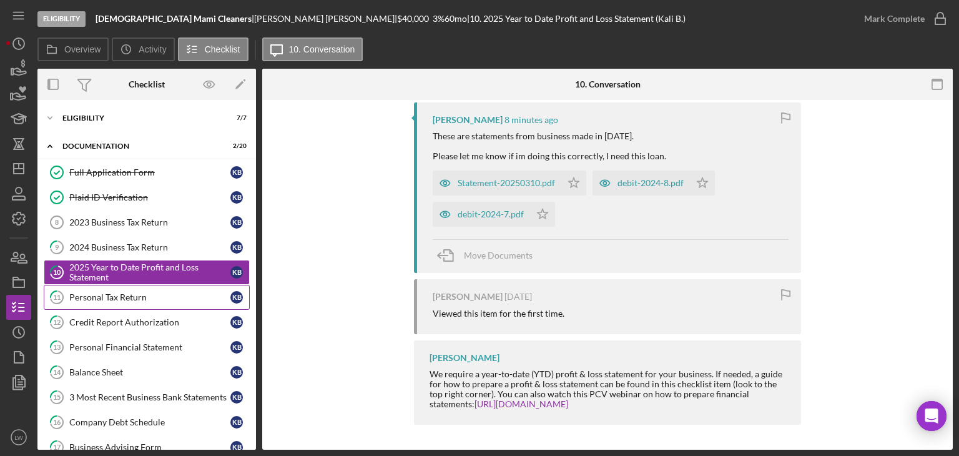
click at [150, 295] on div "Personal Tax Return" at bounding box center [149, 297] width 161 height 10
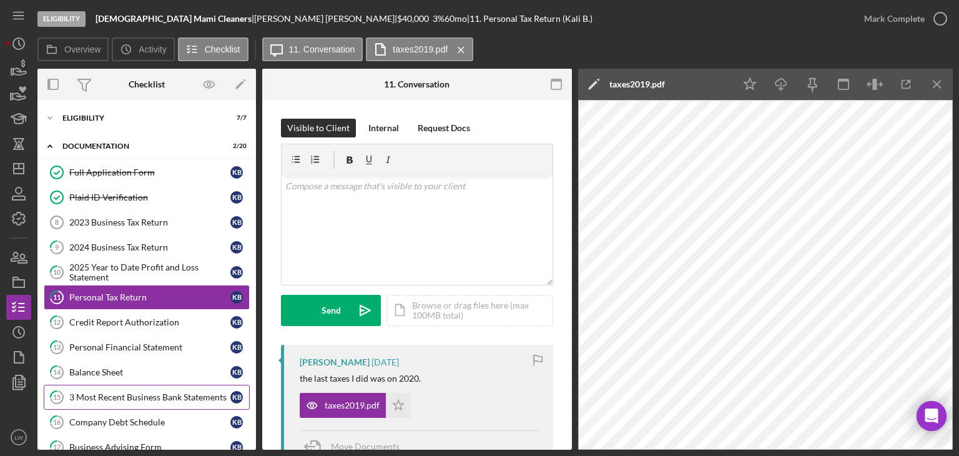
click at [159, 392] on div "3 Most Recent Business Bank Statements" at bounding box center [149, 397] width 161 height 10
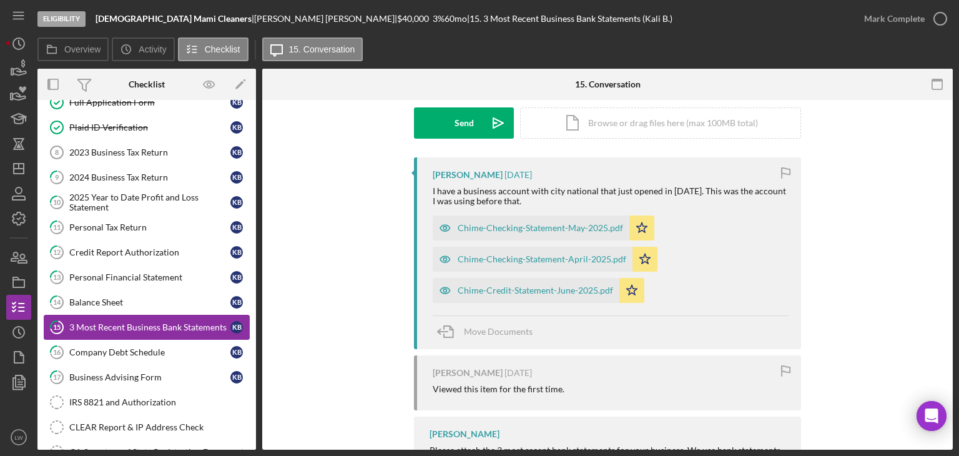
scroll to position [125, 0]
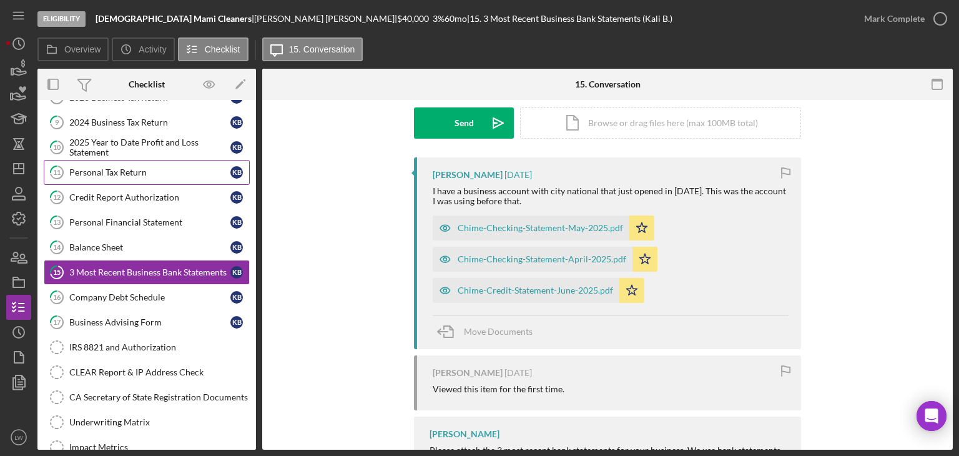
click at [144, 171] on div "Personal Tax Return" at bounding box center [149, 172] width 161 height 10
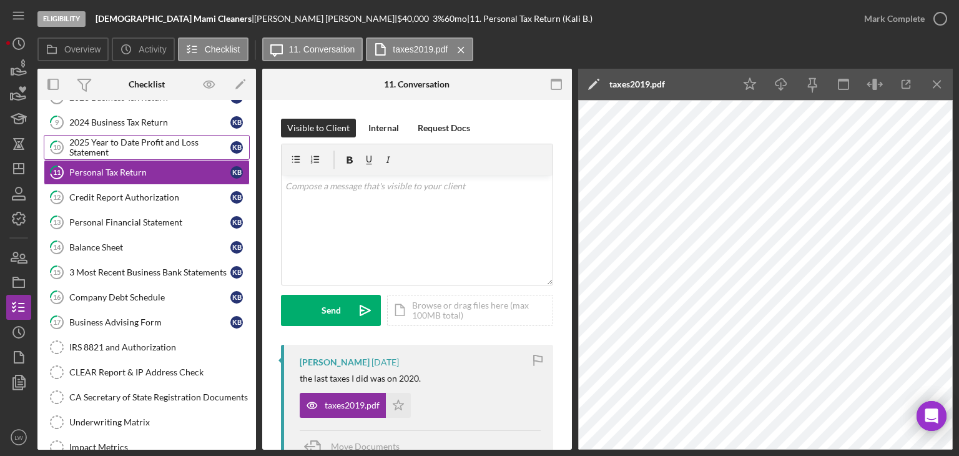
click at [132, 149] on div "2025 Year to Date Profit and Loss Statement" at bounding box center [149, 147] width 161 height 20
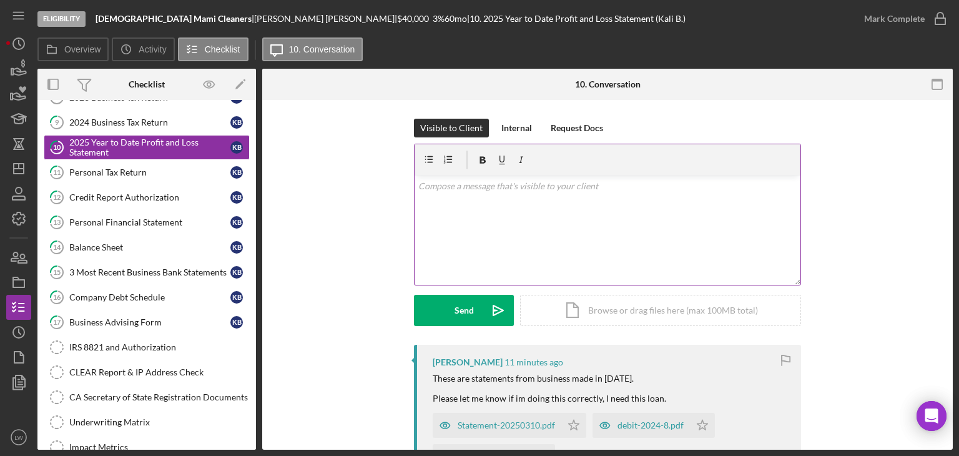
click at [563, 245] on div "v Color teal Color pink Remove color Add row above Add row below Add column bef…" at bounding box center [608, 230] width 386 height 109
click at [603, 203] on p "I'm looking for profit and loss statements." at bounding box center [607, 204] width 379 height 14
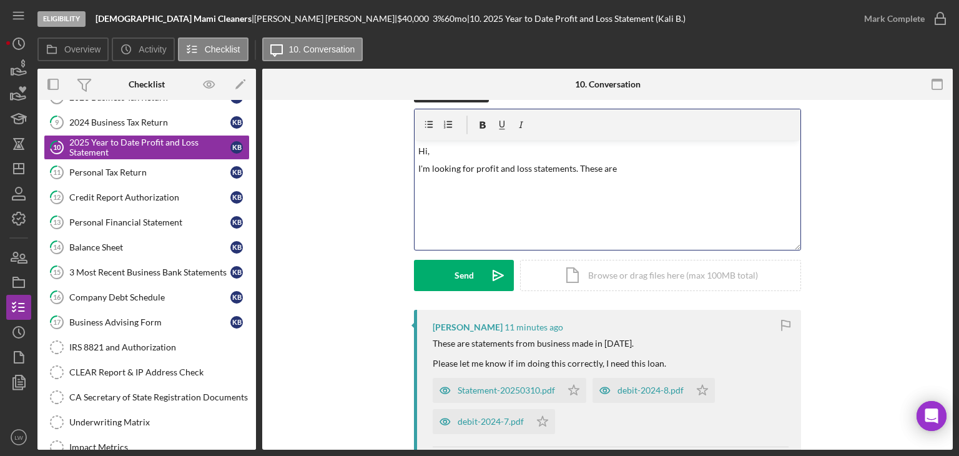
scroll to position [62, 0]
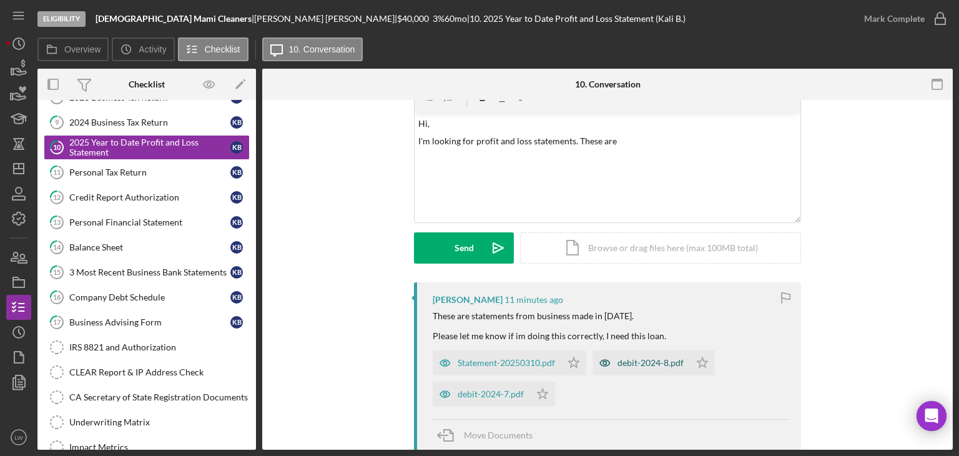
click at [654, 368] on div "debit-2024-8.pdf" at bounding box center [641, 362] width 97 height 25
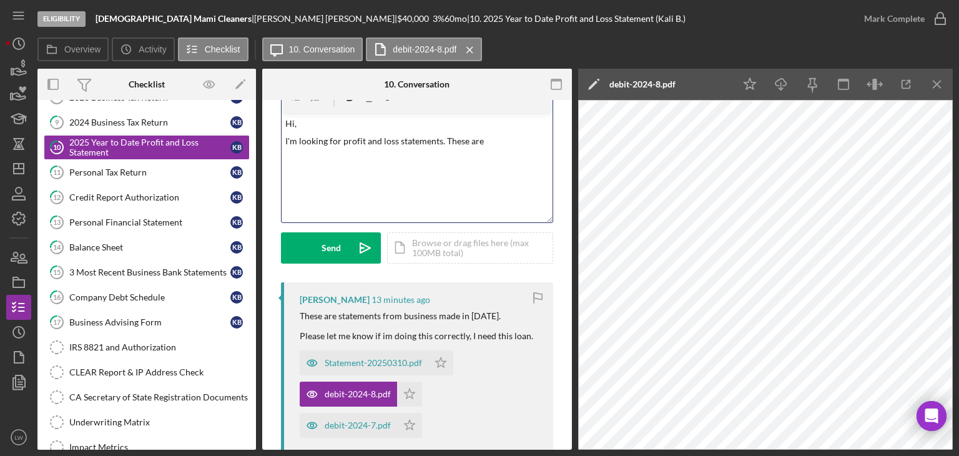
drag, startPoint x: 497, startPoint y: 146, endPoint x: 285, endPoint y: 117, distance: 213.0
click at [285, 117] on div "v Color teal Color pink Remove color Add row above Add row below Add column bef…" at bounding box center [417, 167] width 271 height 109
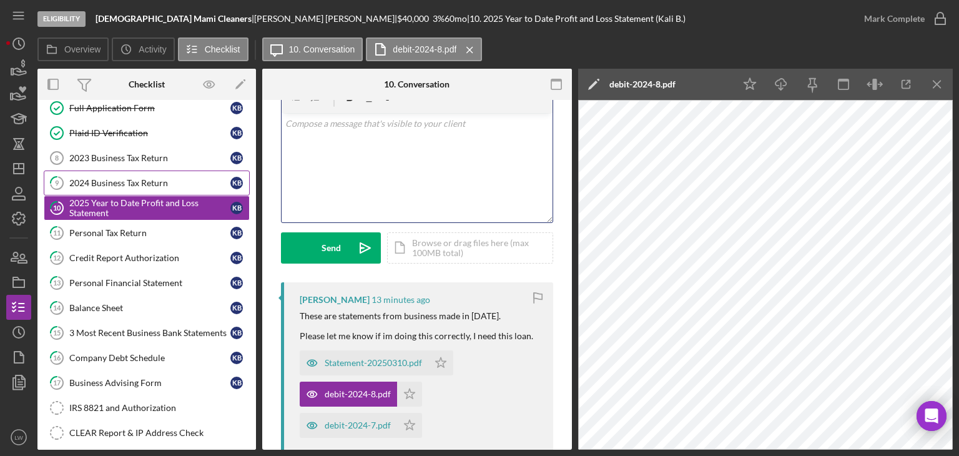
scroll to position [0, 0]
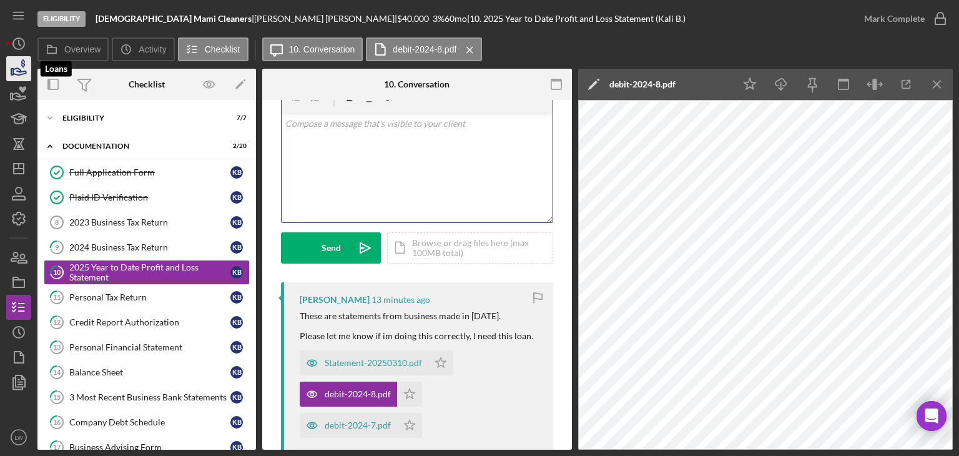
click at [20, 62] on icon "button" at bounding box center [18, 68] width 31 height 31
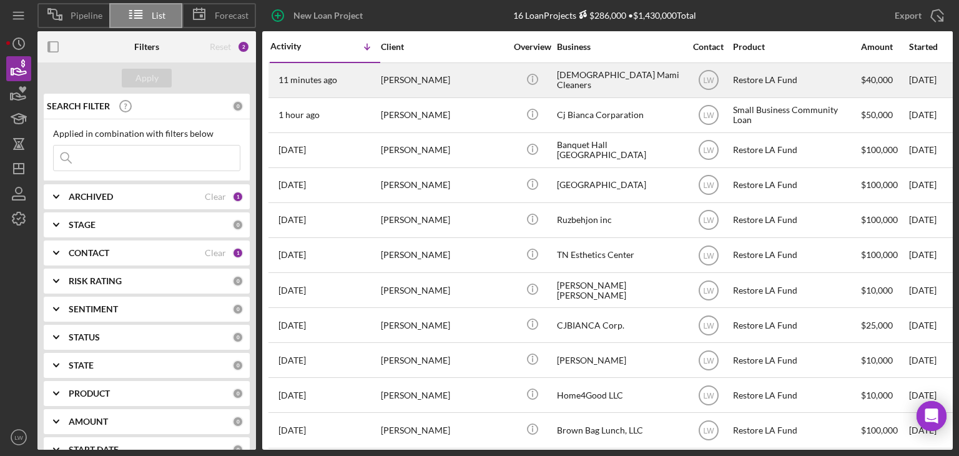
click at [377, 83] on div "11 minutes ago [PERSON_NAME]" at bounding box center [324, 80] width 109 height 33
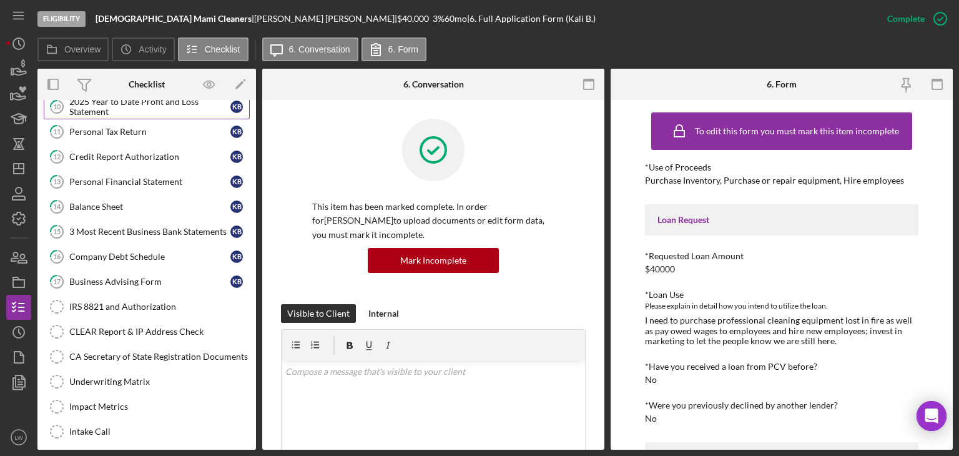
scroll to position [187, 0]
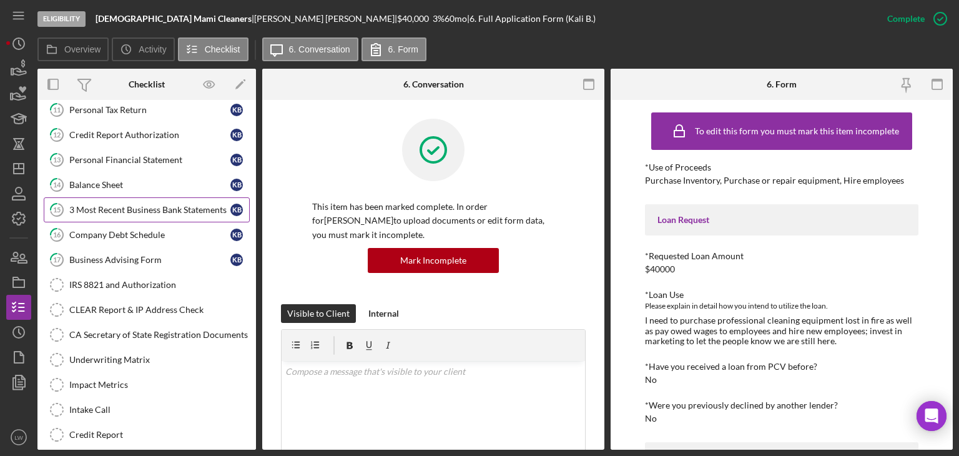
click at [102, 205] on div "3 Most Recent Business Bank Statements" at bounding box center [149, 210] width 161 height 10
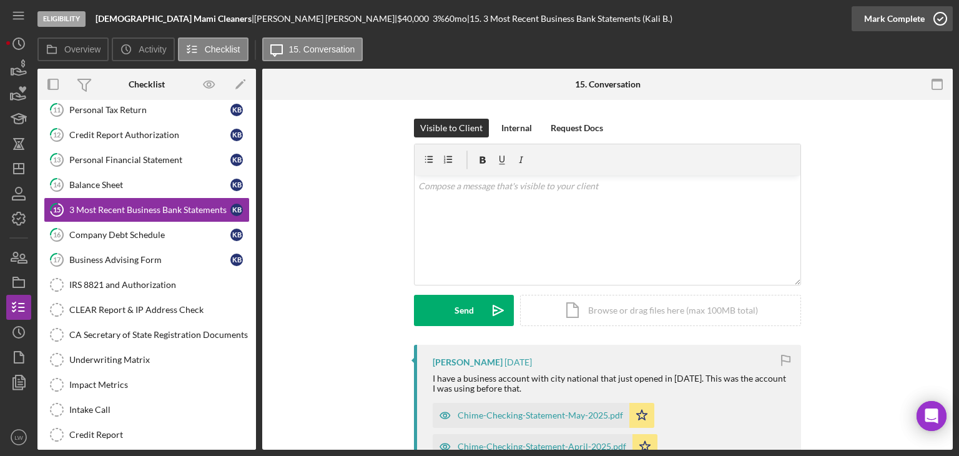
click at [928, 21] on icon "button" at bounding box center [940, 18] width 31 height 31
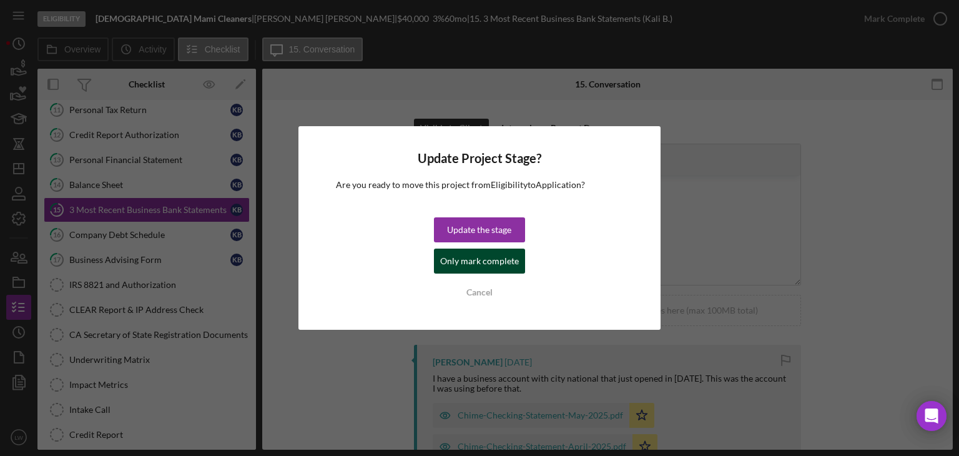
click at [515, 260] on div "Only mark complete" at bounding box center [479, 261] width 79 height 25
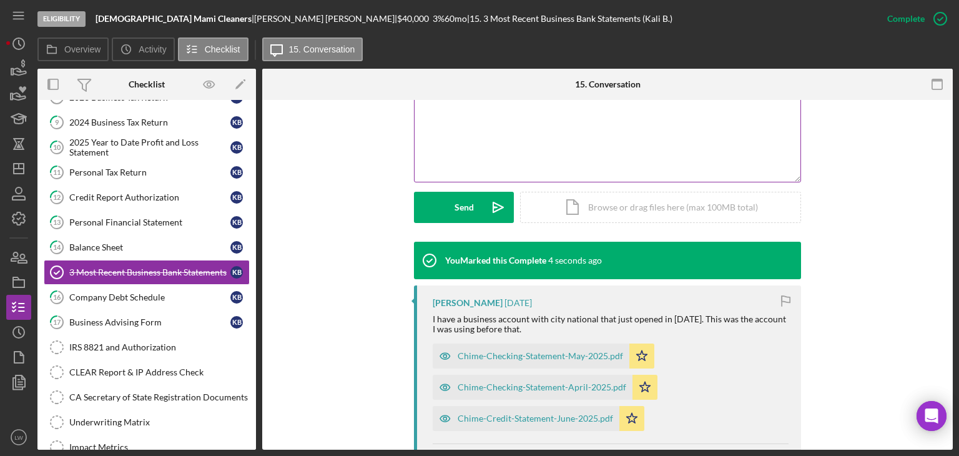
scroll to position [312, 0]
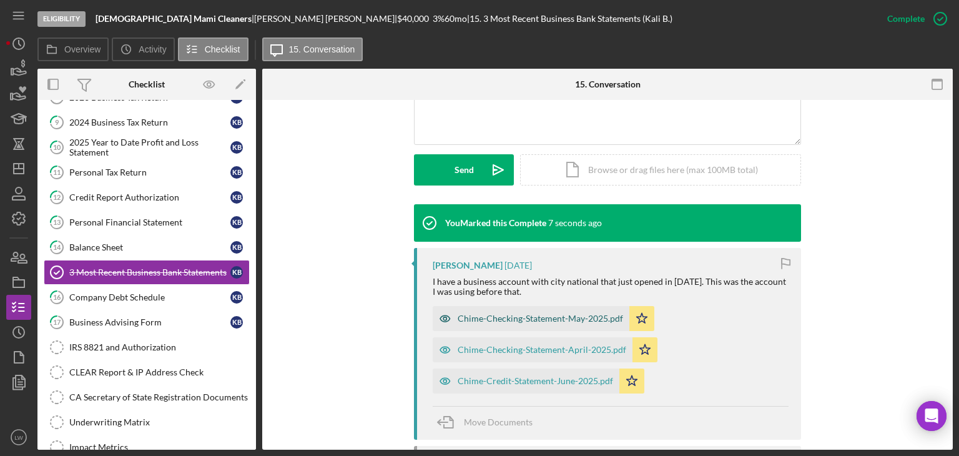
click at [566, 320] on div "Chime-Checking-Statement-May-2025.pdf" at bounding box center [541, 319] width 166 height 10
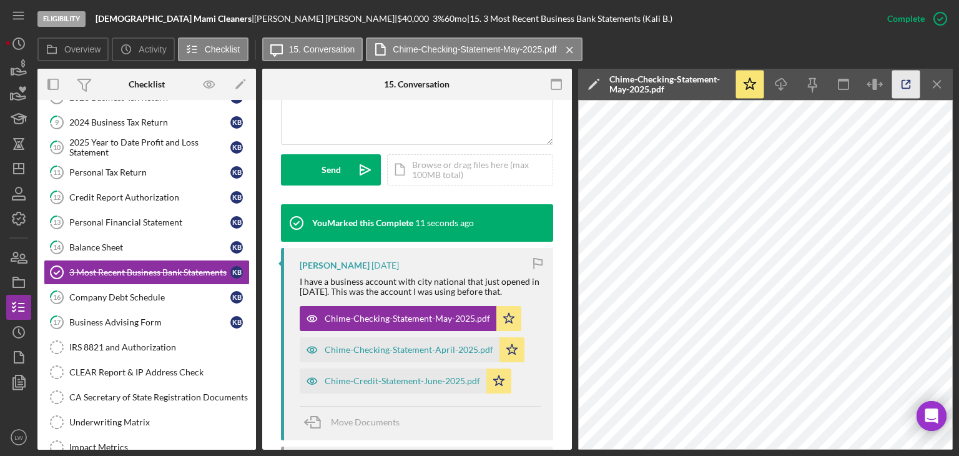
click at [906, 84] on line "button" at bounding box center [908, 83] width 4 height 4
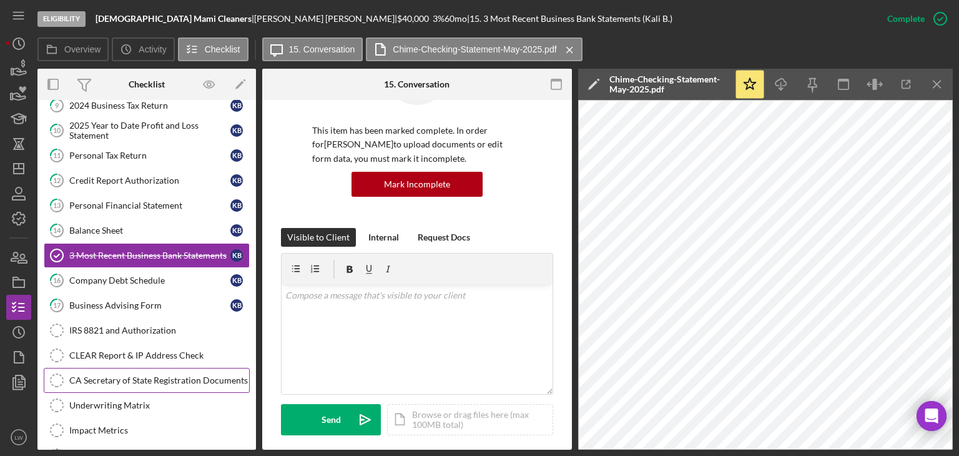
scroll to position [86, 0]
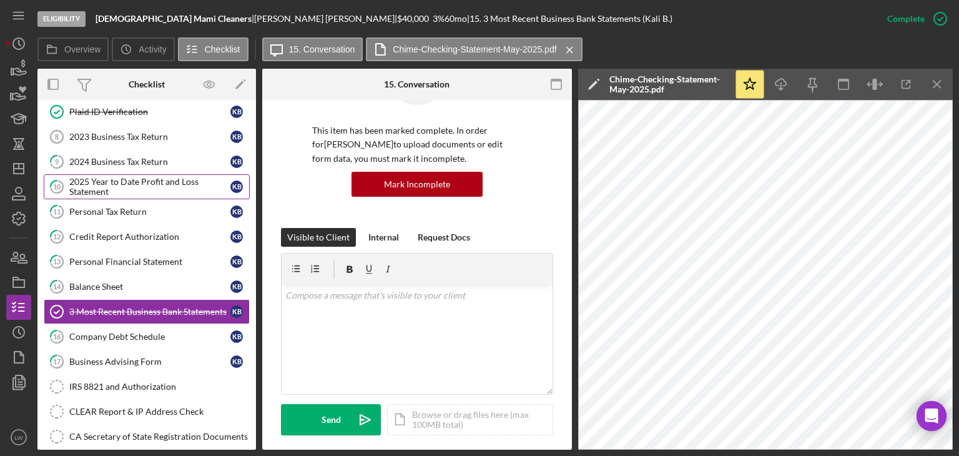
click at [136, 177] on div "2025 Year to Date Profit and Loss Statement" at bounding box center [149, 187] width 161 height 20
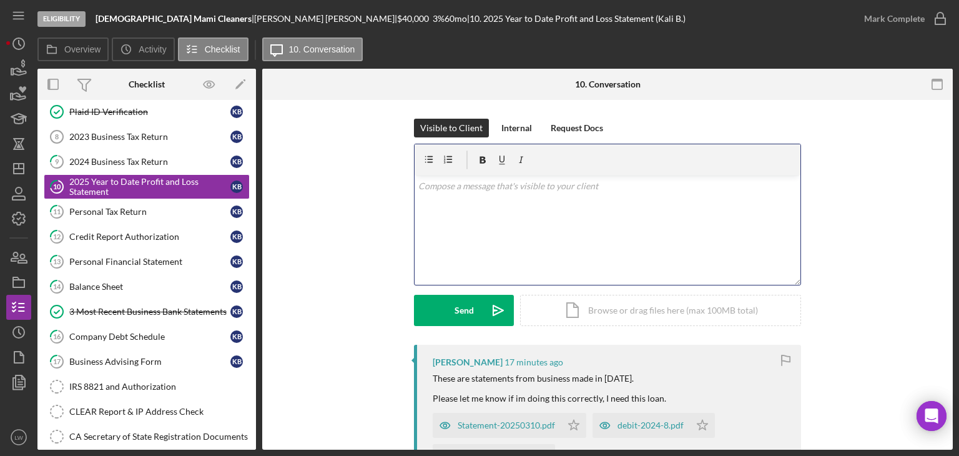
click at [522, 228] on div "v Color teal Color pink Remove color Add row above Add row below Add column bef…" at bounding box center [608, 230] width 386 height 109
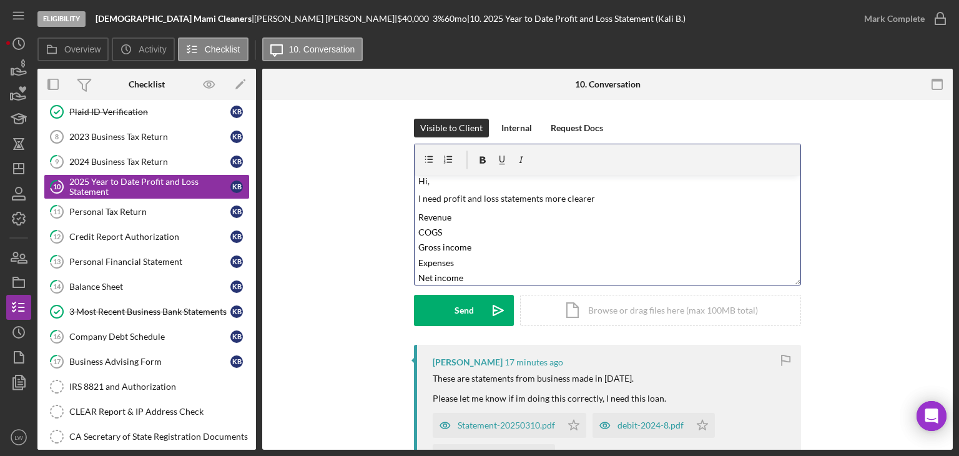
click at [606, 196] on p "I need profit and loss statements more clearer" at bounding box center [607, 199] width 379 height 14
drag, startPoint x: 437, startPoint y: 230, endPoint x: 413, endPoint y: 230, distance: 23.1
click at [415, 230] on div "v Color teal Color pink Remove color Add row above Add row below Add column bef…" at bounding box center [608, 230] width 386 height 109
copy mark "COGS"
click at [600, 198] on p "I need profit and loss statements more clearer:" at bounding box center [607, 199] width 379 height 14
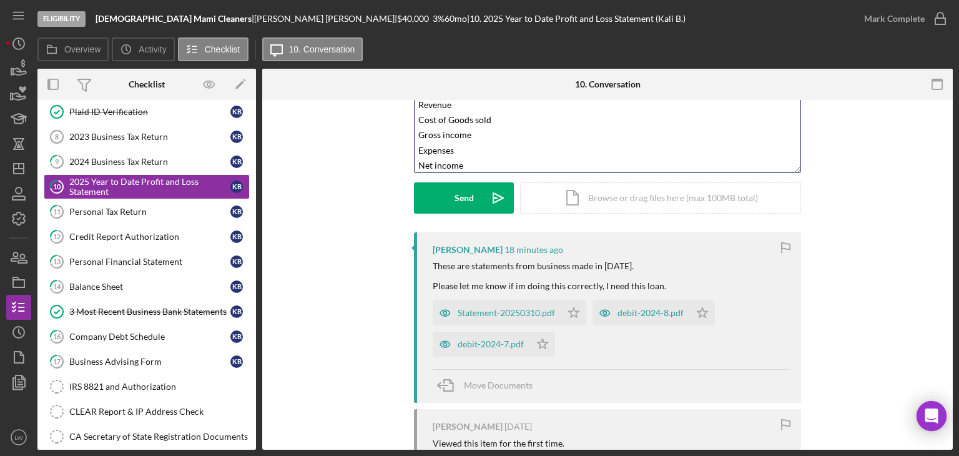
scroll to position [0, 0]
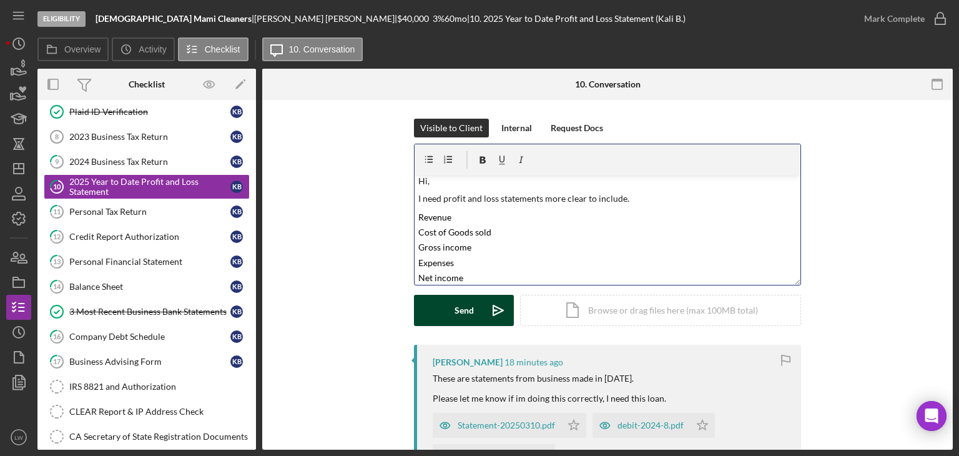
click at [456, 312] on div "Send" at bounding box center [464, 310] width 19 height 31
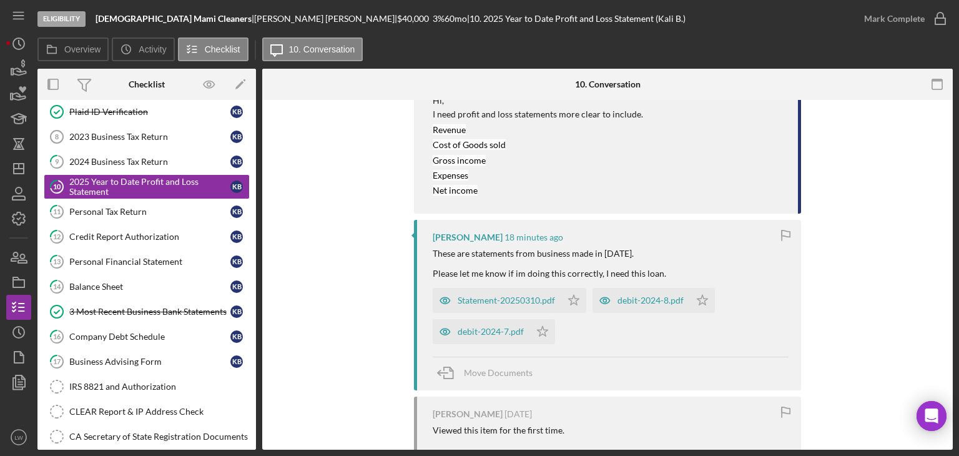
scroll to position [312, 0]
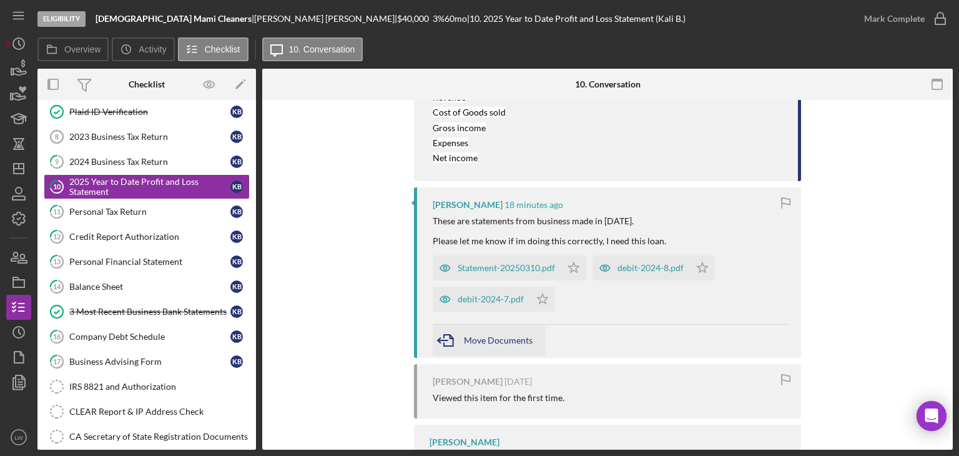
click at [470, 342] on span "Move Documents" at bounding box center [498, 340] width 69 height 11
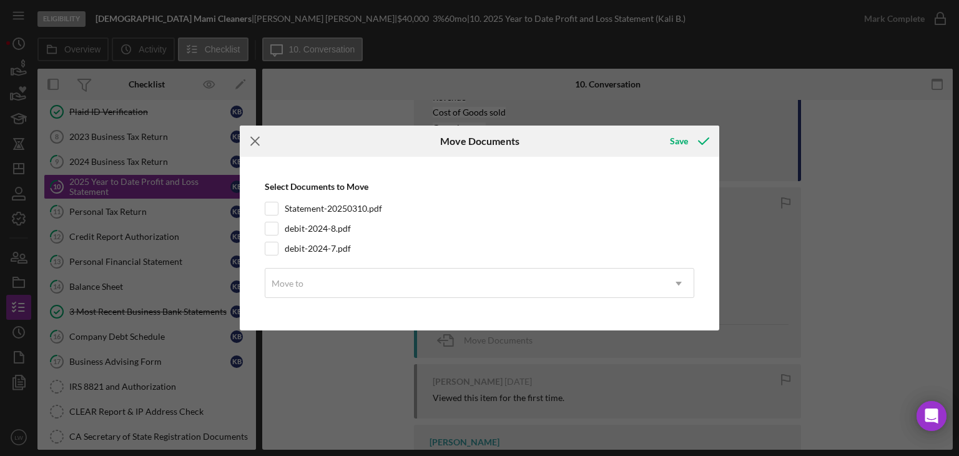
click at [257, 142] on icon "Icon/Menu Close" at bounding box center [255, 141] width 31 height 31
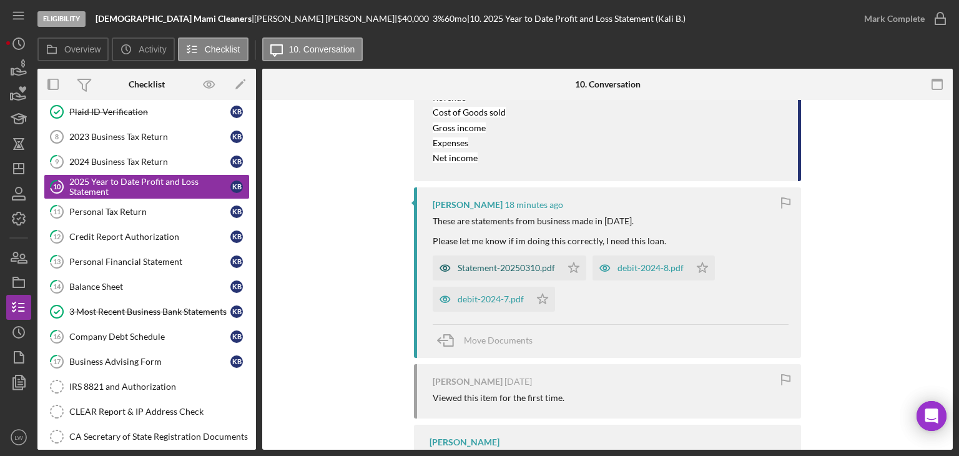
click at [491, 267] on div "Statement-20250310.pdf" at bounding box center [506, 268] width 97 height 10
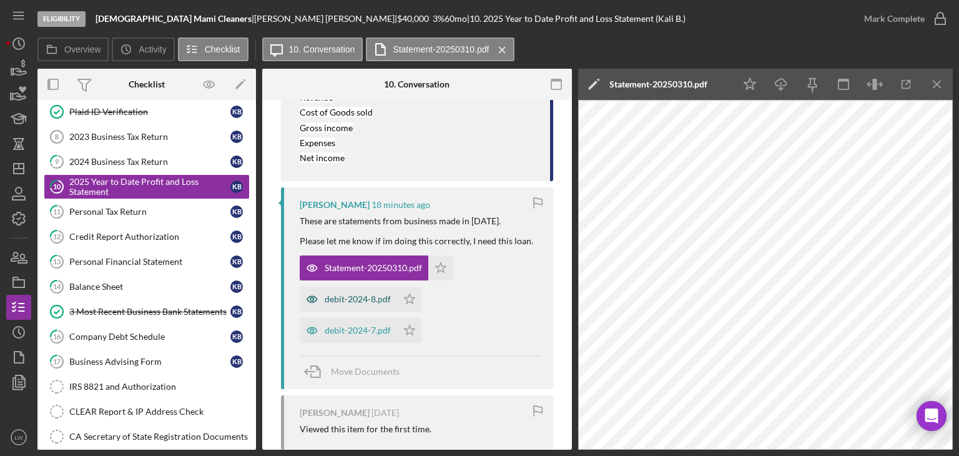
click at [375, 298] on div "debit-2024-8.pdf" at bounding box center [358, 299] width 66 height 10
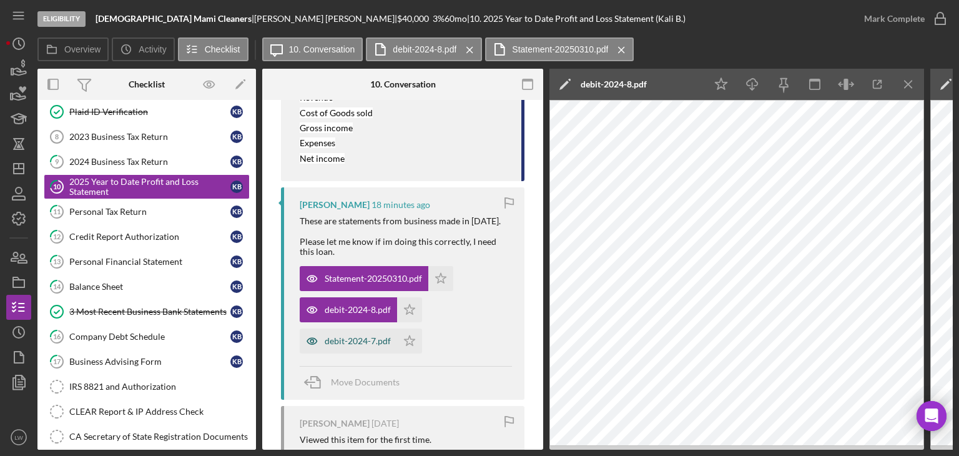
click at [342, 340] on div "debit-2024-7.pdf" at bounding box center [358, 341] width 66 height 10
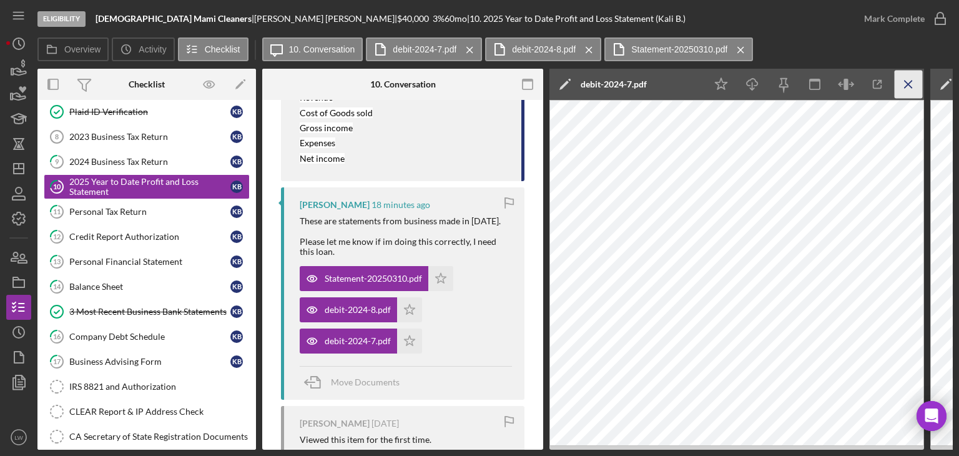
click at [910, 83] on line "button" at bounding box center [908, 84] width 7 height 7
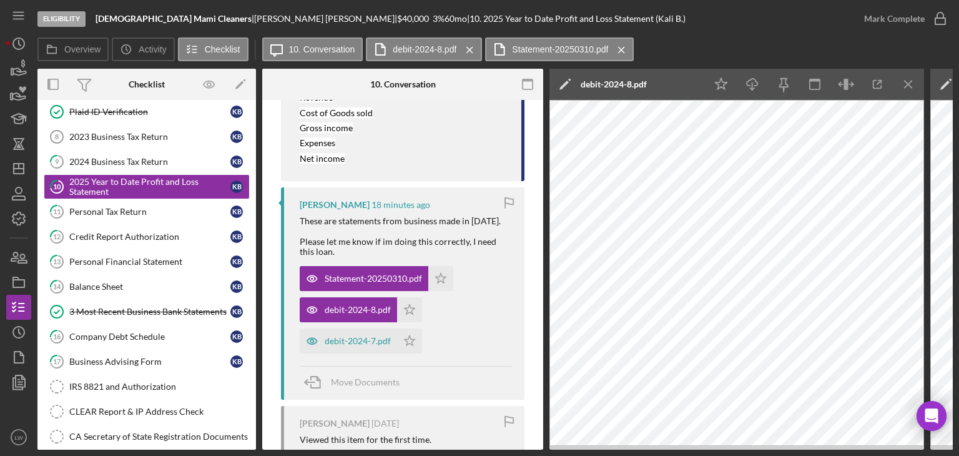
click at [910, 83] on line "button" at bounding box center [908, 84] width 7 height 7
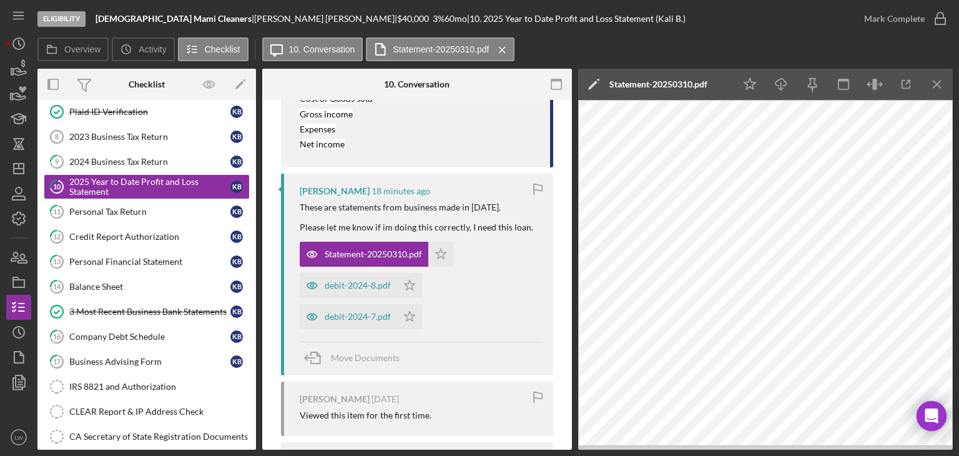
scroll to position [312, 0]
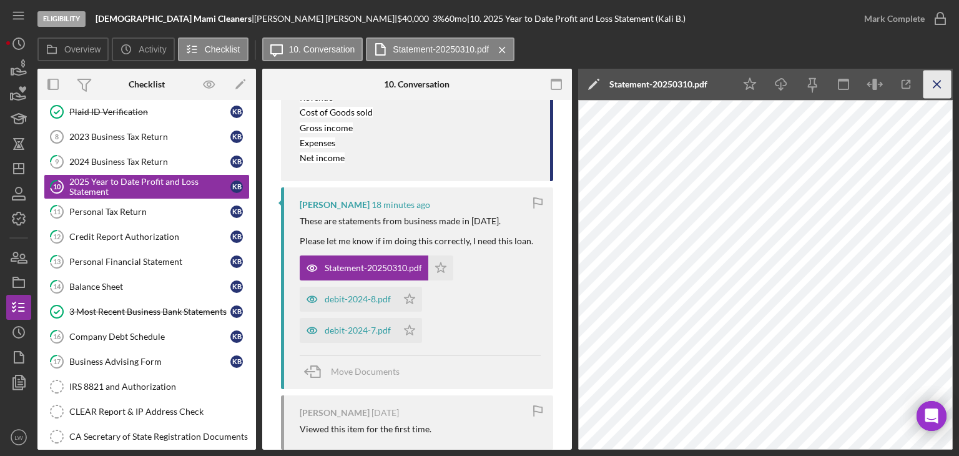
click at [941, 82] on icon "Icon/Menu Close" at bounding box center [938, 85] width 28 height 28
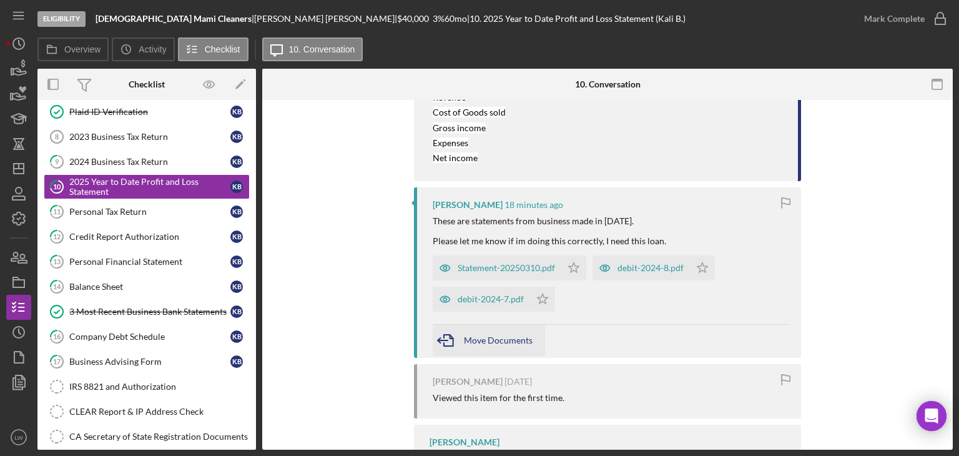
click at [480, 344] on div "Move Documents" at bounding box center [498, 340] width 69 height 31
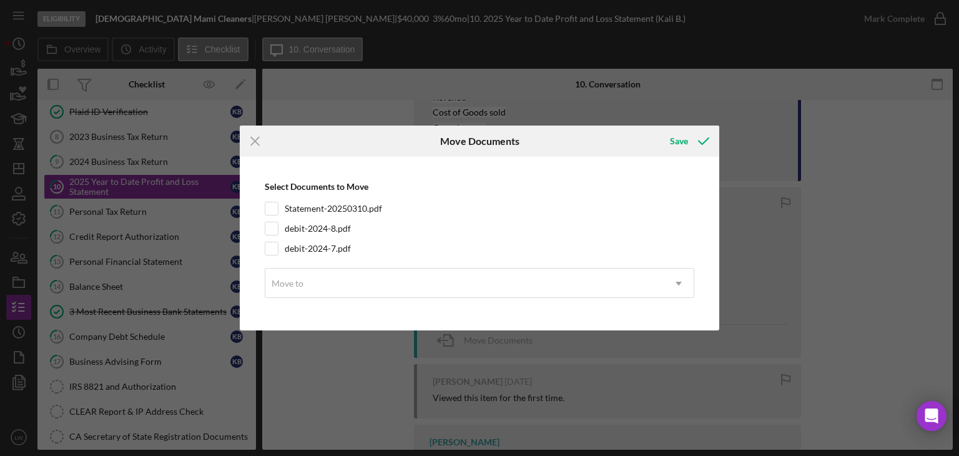
drag, startPoint x: 270, startPoint y: 212, endPoint x: 272, endPoint y: 218, distance: 6.7
click at [271, 211] on input "Statement-20250310.pdf" at bounding box center [271, 208] width 12 height 12
checkbox input "true"
drag, startPoint x: 274, startPoint y: 233, endPoint x: 274, endPoint y: 247, distance: 14.4
click at [274, 233] on input "debit-2024-8.pdf" at bounding box center [271, 228] width 12 height 12
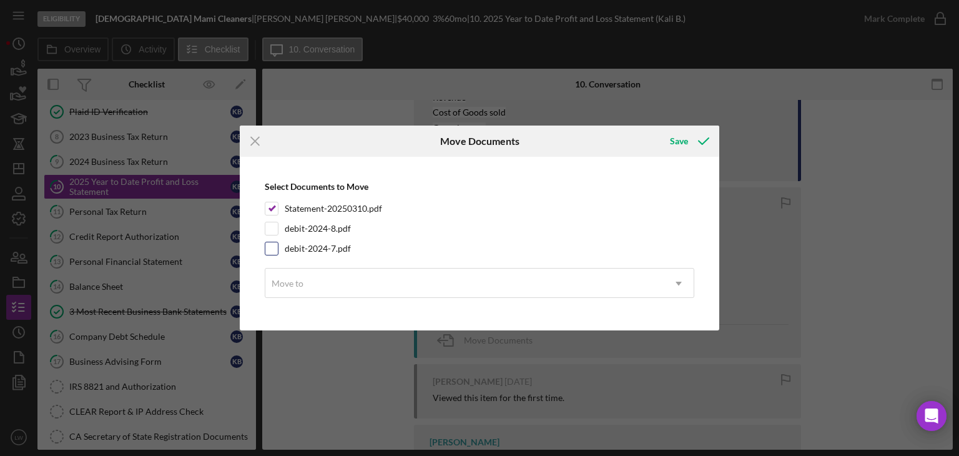
checkbox input "true"
click at [274, 253] on div at bounding box center [272, 249] width 14 height 14
click at [275, 250] on input "debit-2024-7.pdf" at bounding box center [271, 248] width 12 height 12
checkbox input "true"
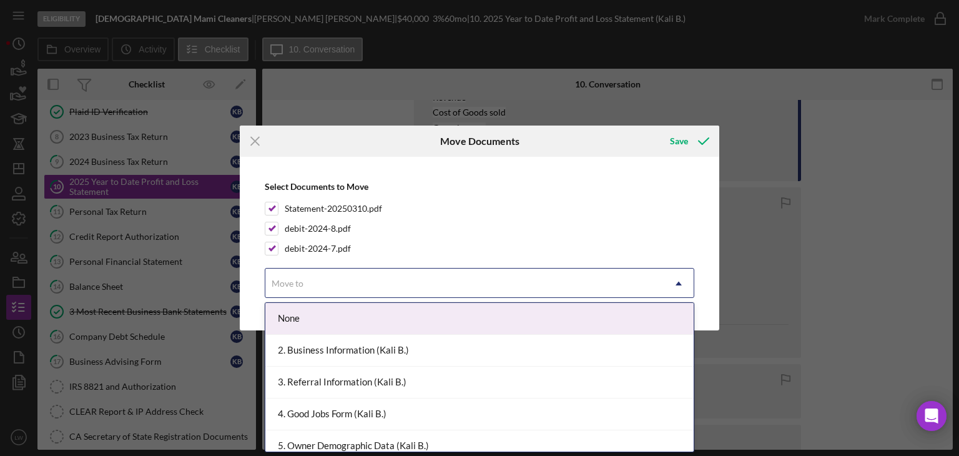
click at [338, 282] on div "Move to" at bounding box center [464, 283] width 399 height 29
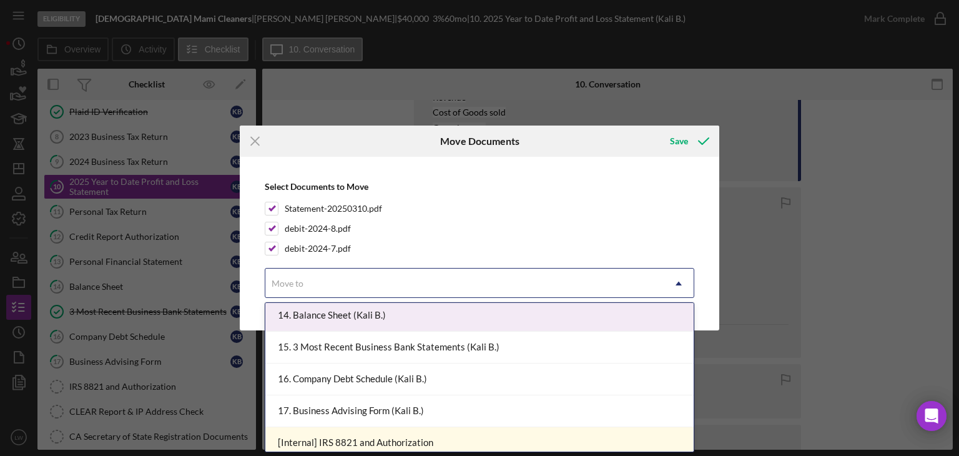
scroll to position [375, 0]
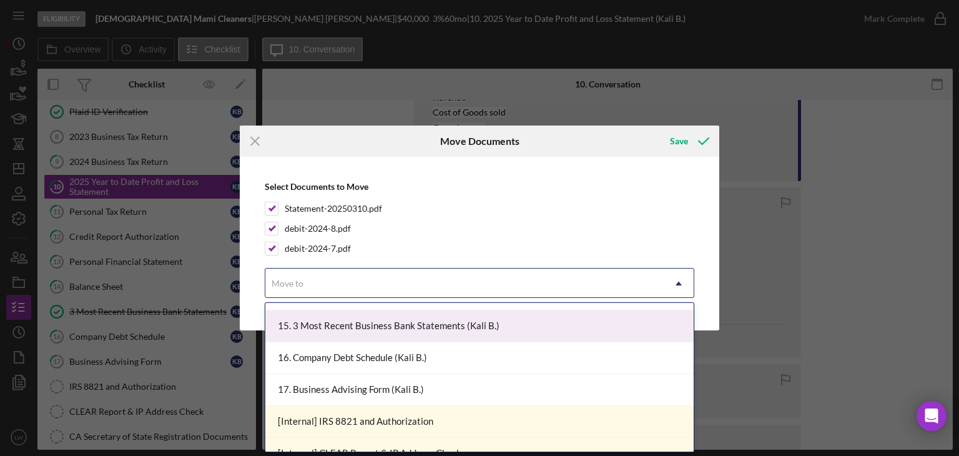
click at [443, 327] on div "15. 3 Most Recent Business Bank Statements (Kali B.)" at bounding box center [479, 326] width 428 height 32
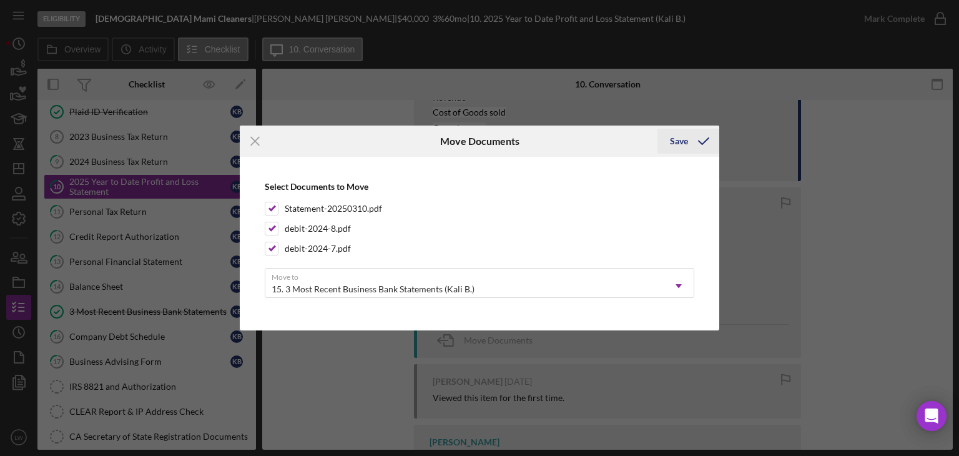
click at [678, 143] on div "Save" at bounding box center [679, 141] width 18 height 25
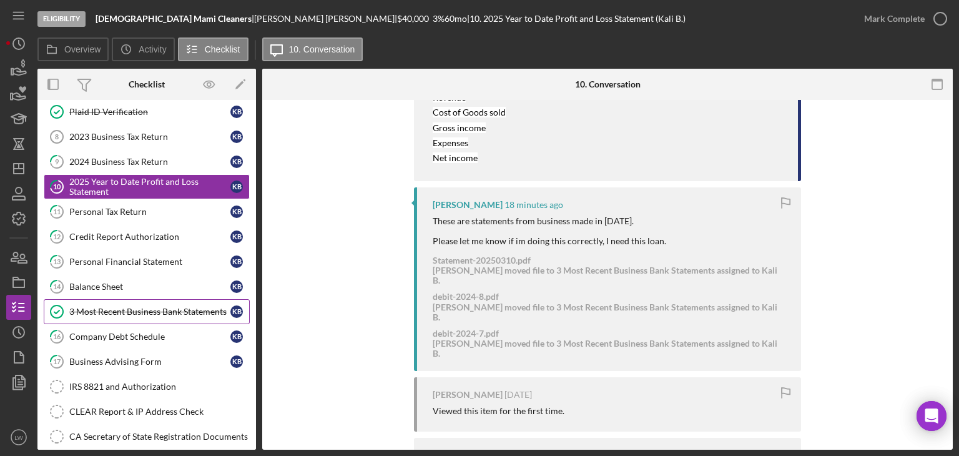
click at [147, 309] on div "3 Most Recent Business Bank Statements" at bounding box center [149, 312] width 161 height 10
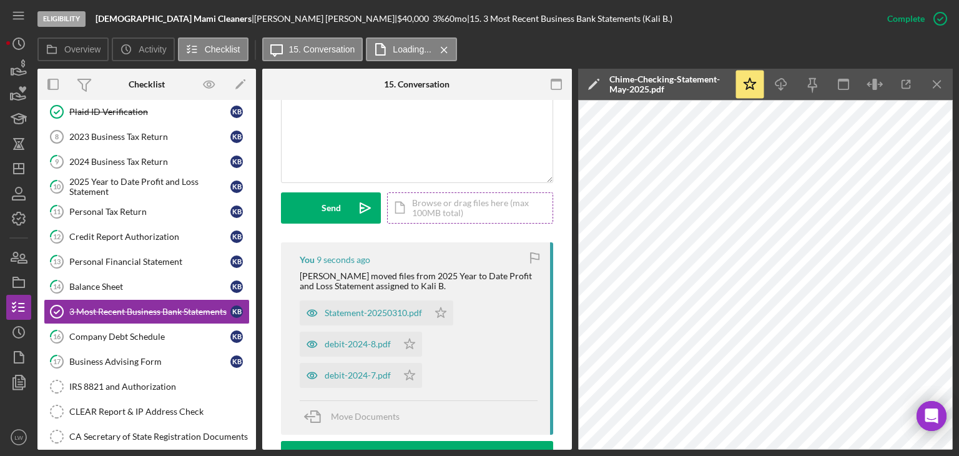
scroll to position [264, 0]
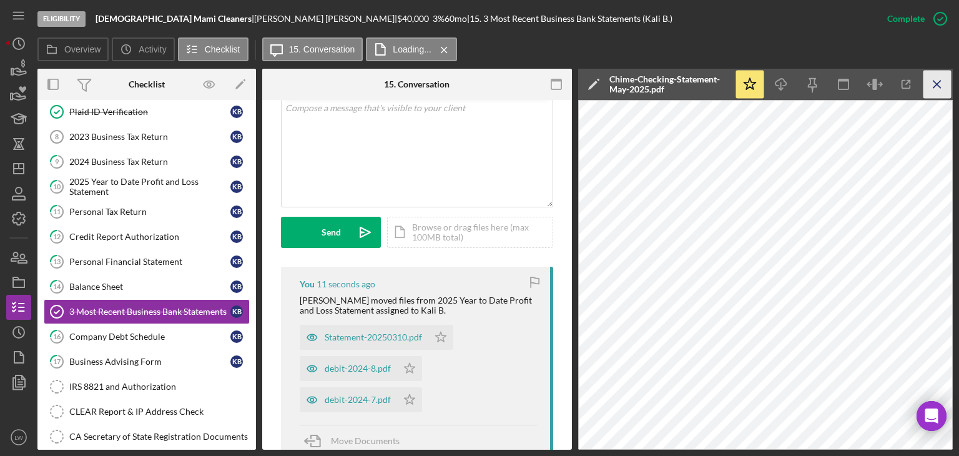
click at [945, 88] on icon "Icon/Menu Close" at bounding box center [938, 85] width 28 height 28
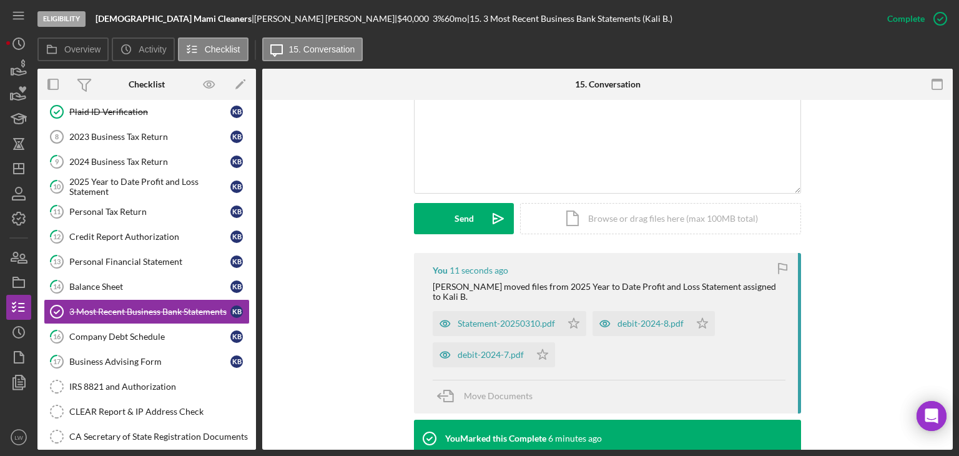
scroll to position [250, 0]
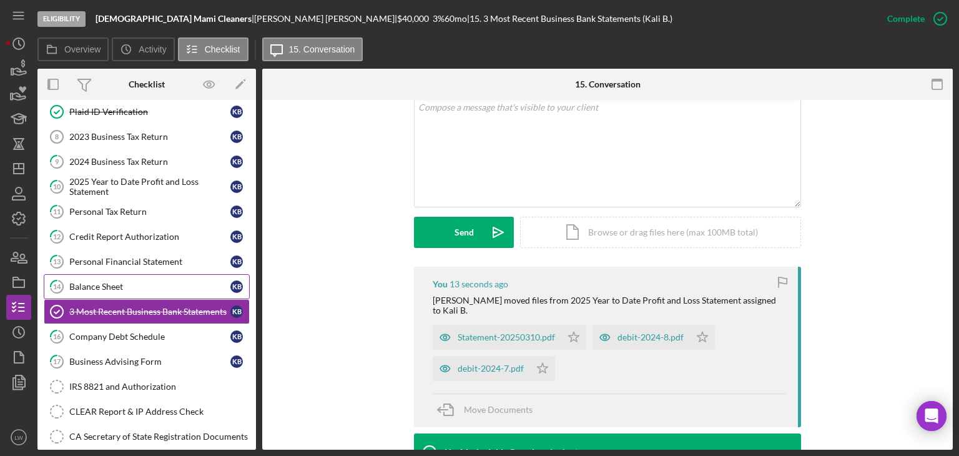
click at [122, 282] on div "Balance Sheet" at bounding box center [149, 287] width 161 height 10
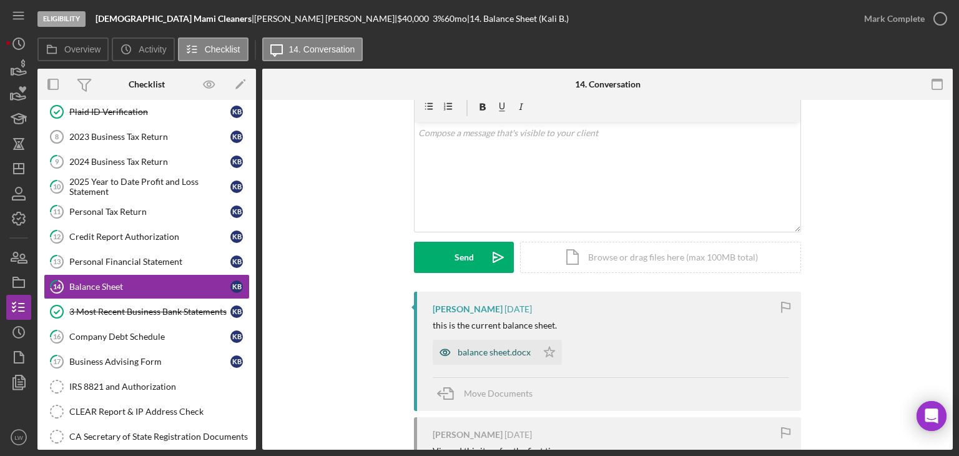
scroll to position [169, 0]
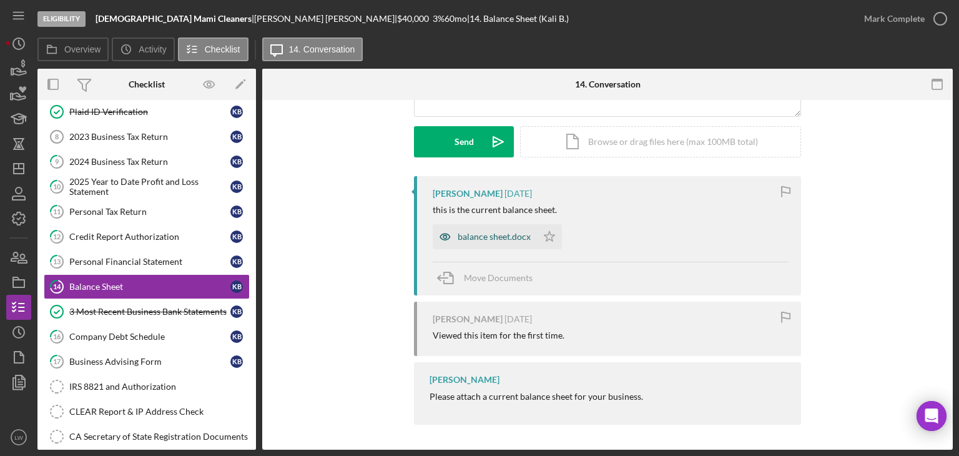
click at [494, 227] on div "balance sheet.docx" at bounding box center [485, 236] width 104 height 25
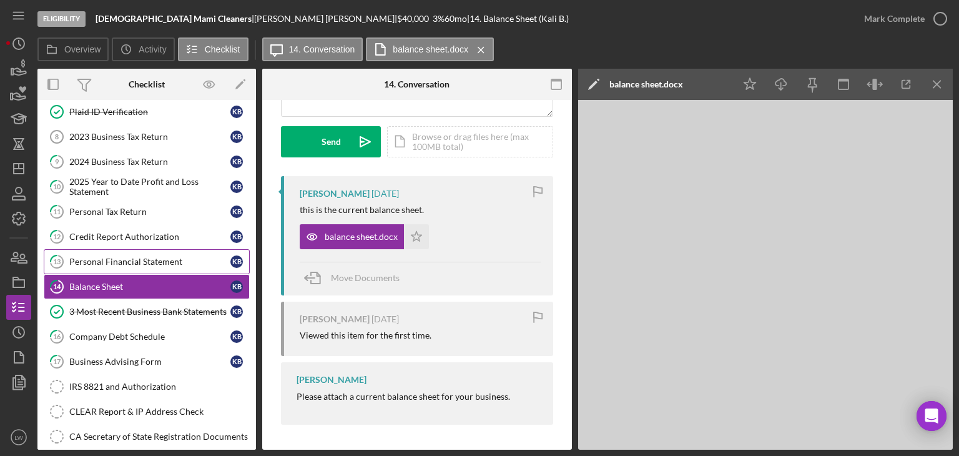
click at [132, 266] on link "13 Personal Financial Statement K B" at bounding box center [147, 261] width 206 height 25
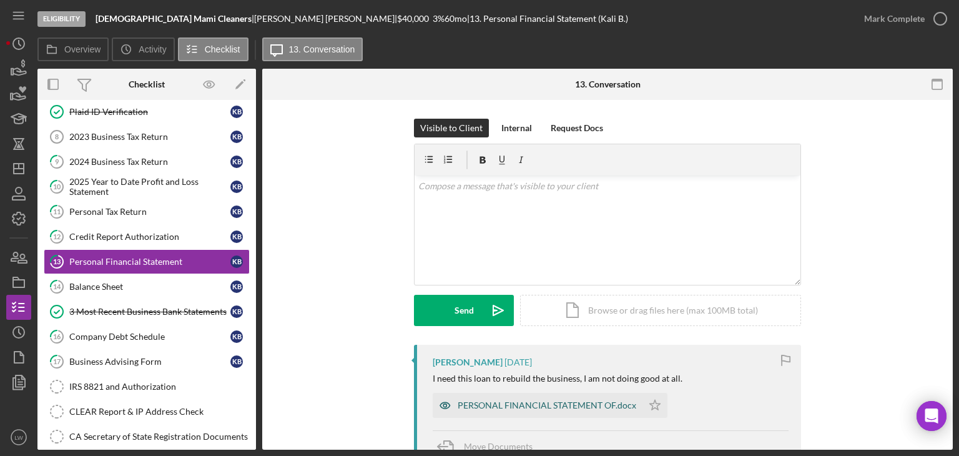
click at [537, 400] on div "PERSONAL FINANCIAL STATEMENT OF.docx" at bounding box center [547, 405] width 179 height 10
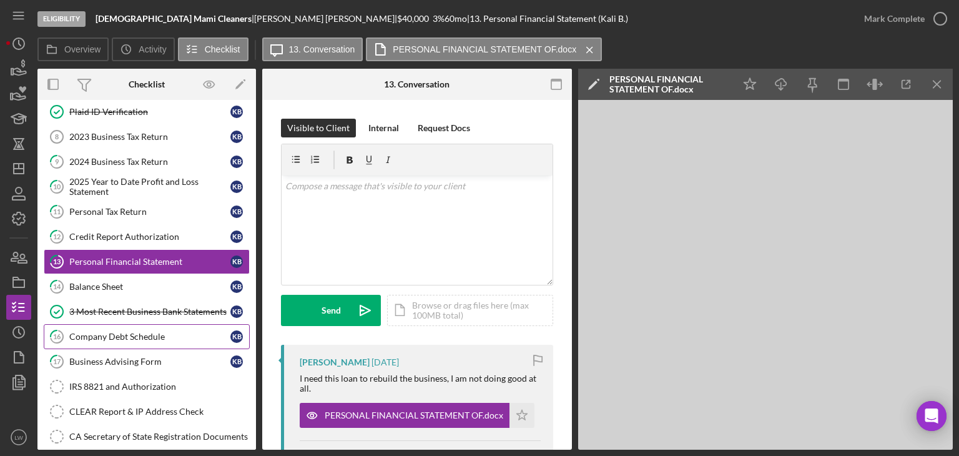
click at [150, 339] on link "16 Company Debt Schedule K B" at bounding box center [147, 336] width 206 height 25
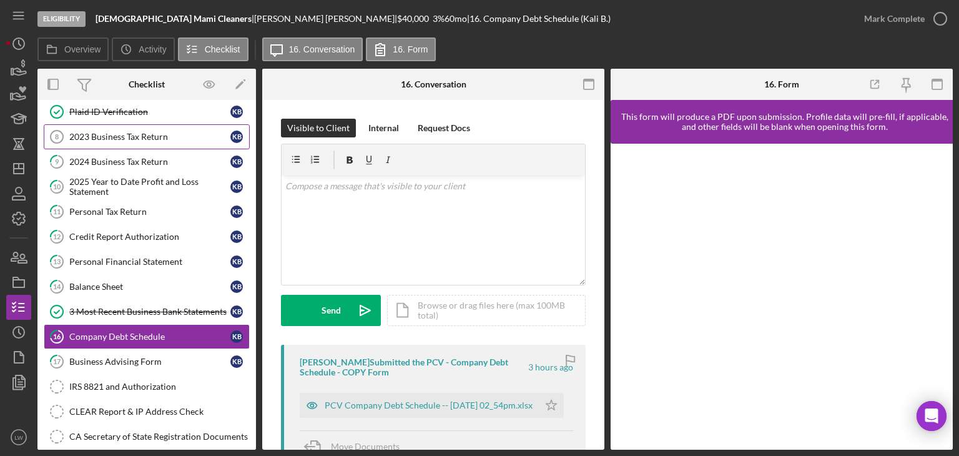
click at [136, 133] on div "2023 Business Tax Return" at bounding box center [149, 137] width 161 height 10
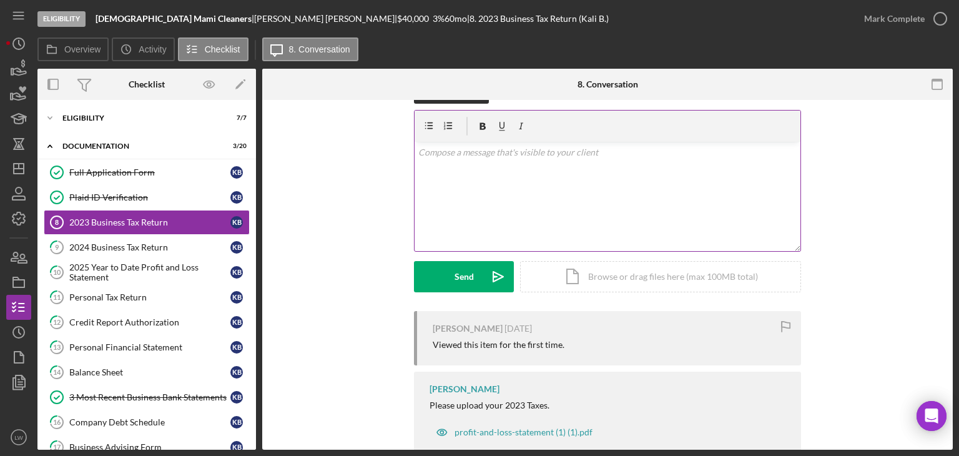
scroll to position [66, 0]
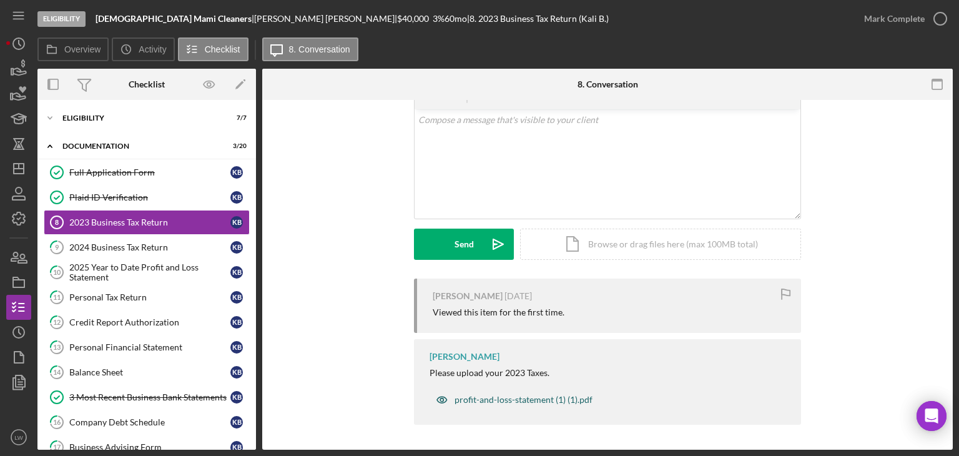
click at [502, 403] on div "profit-and-loss-statement (1) (1).pdf" at bounding box center [524, 400] width 138 height 10
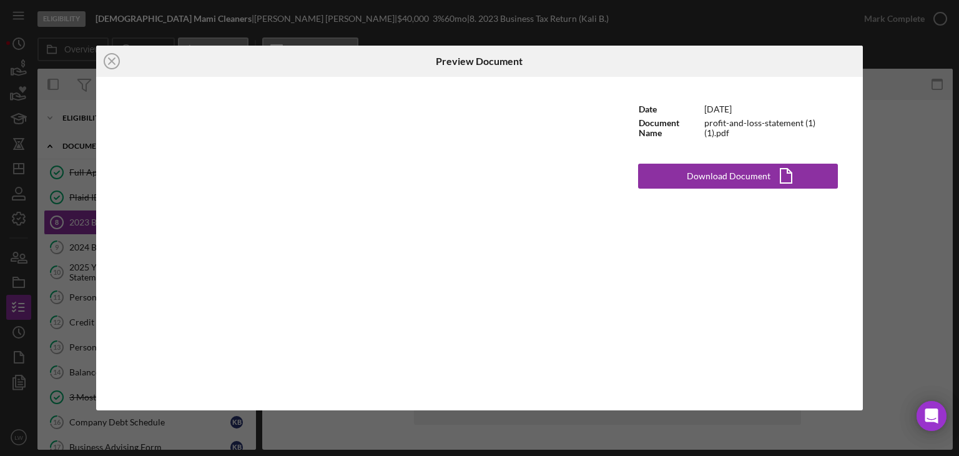
click at [929, 233] on div "Icon/Close Preview Document Date [DATE] Document Name profit-and-loss-statement…" at bounding box center [479, 228] width 959 height 456
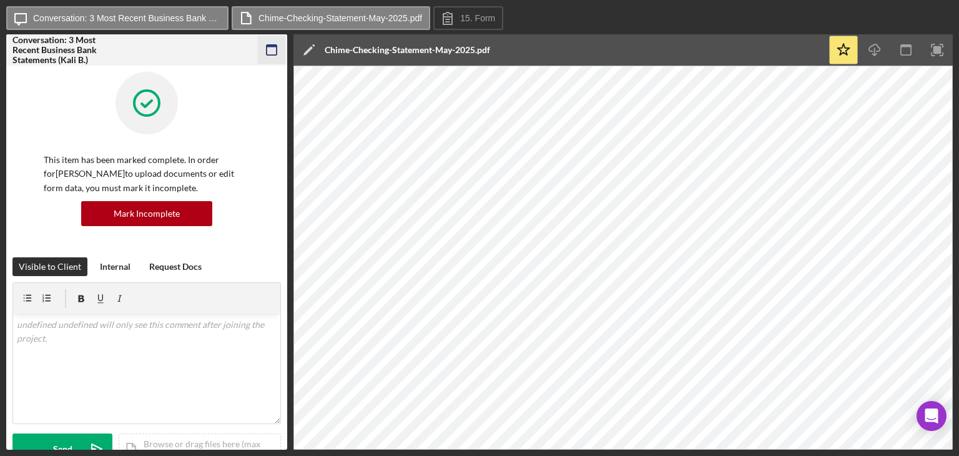
click at [270, 47] on icon "button" at bounding box center [272, 50] width 28 height 28
